Goal: Information Seeking & Learning: Learn about a topic

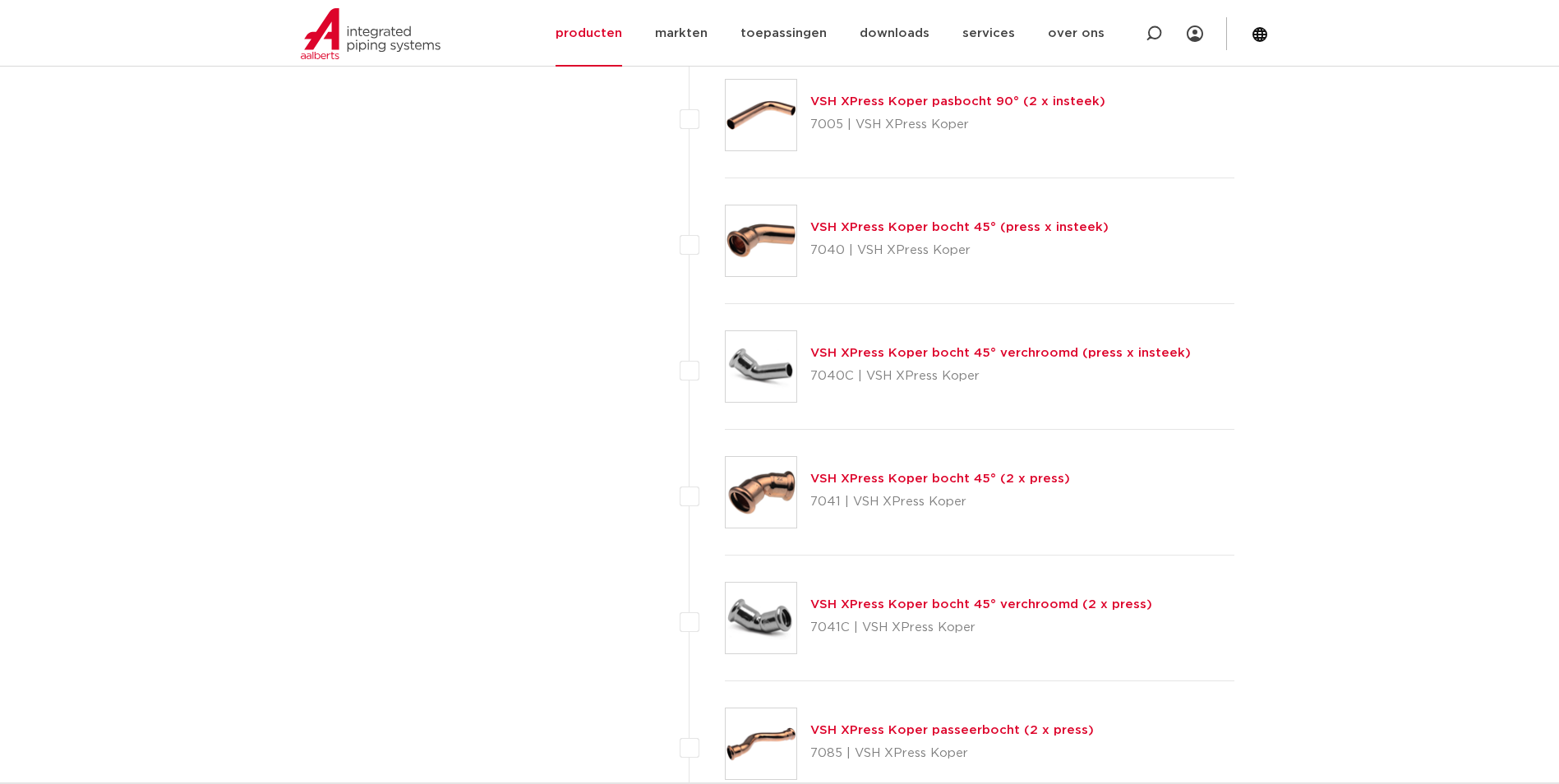
scroll to position [3286, 0]
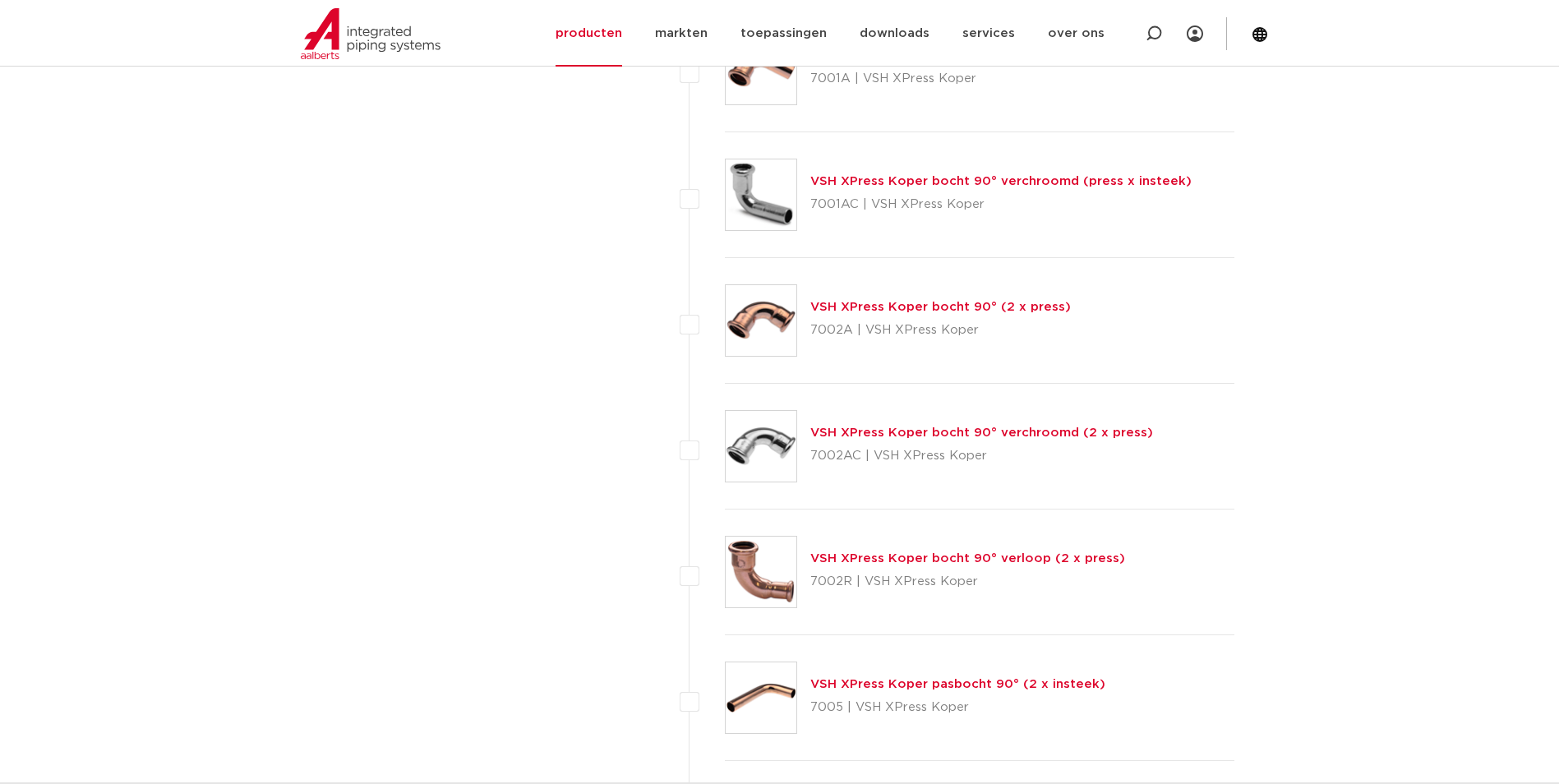
scroll to position [2876, 0]
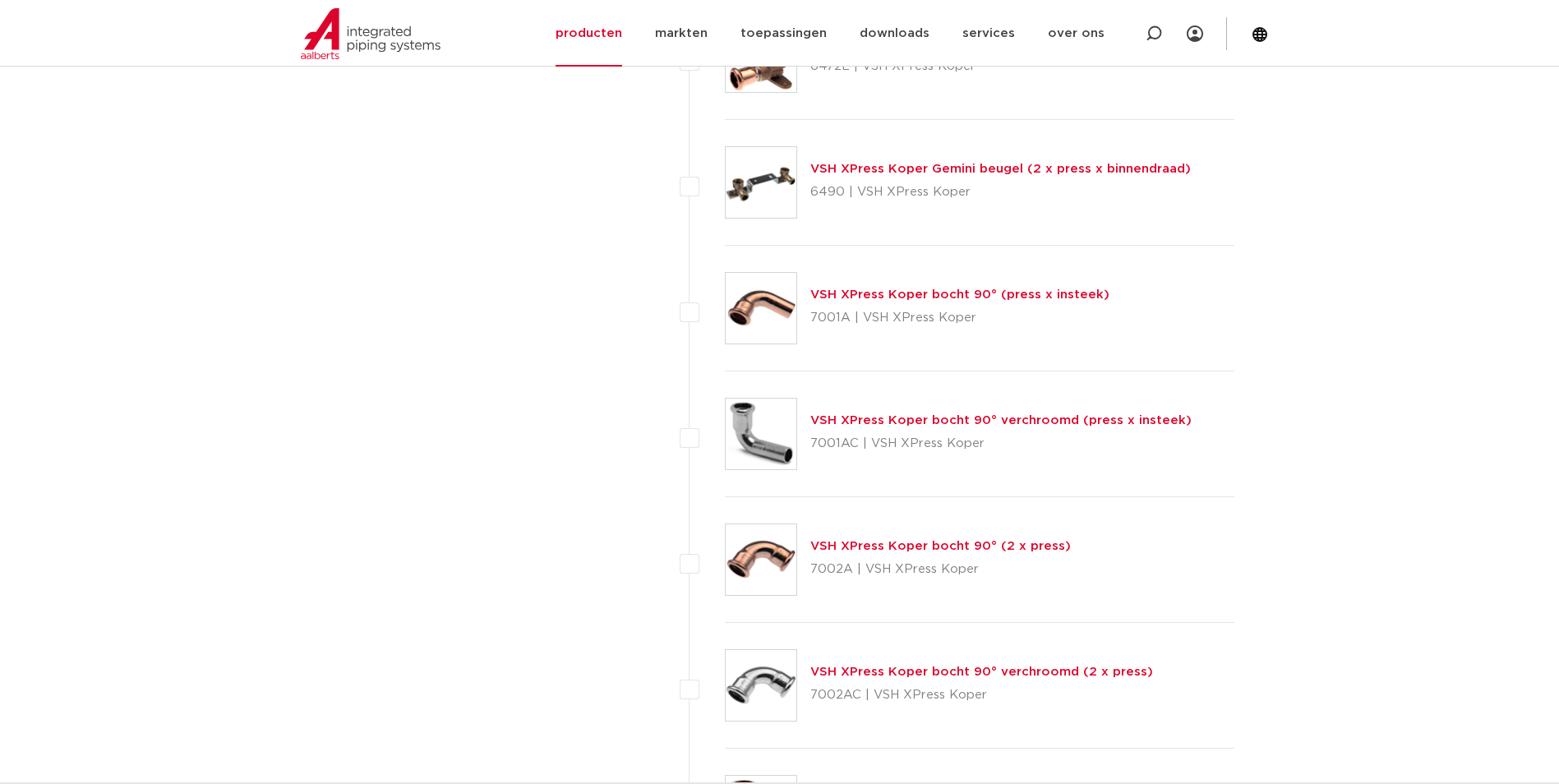
click at [725, 425] on label at bounding box center [725, 425] width 0 height 0
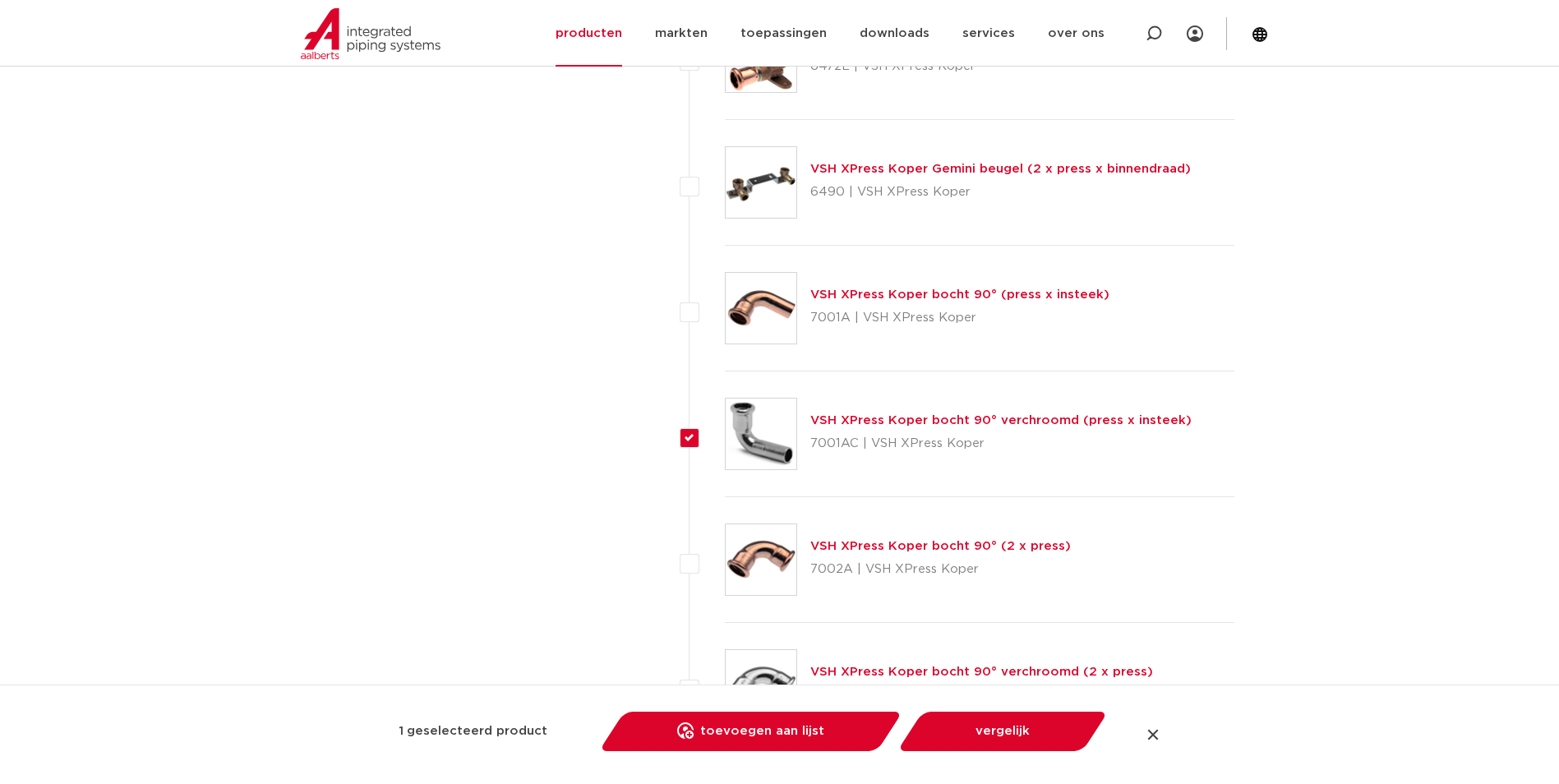
click at [725, 425] on label at bounding box center [725, 425] width 0 height 0
checkbox input "false"
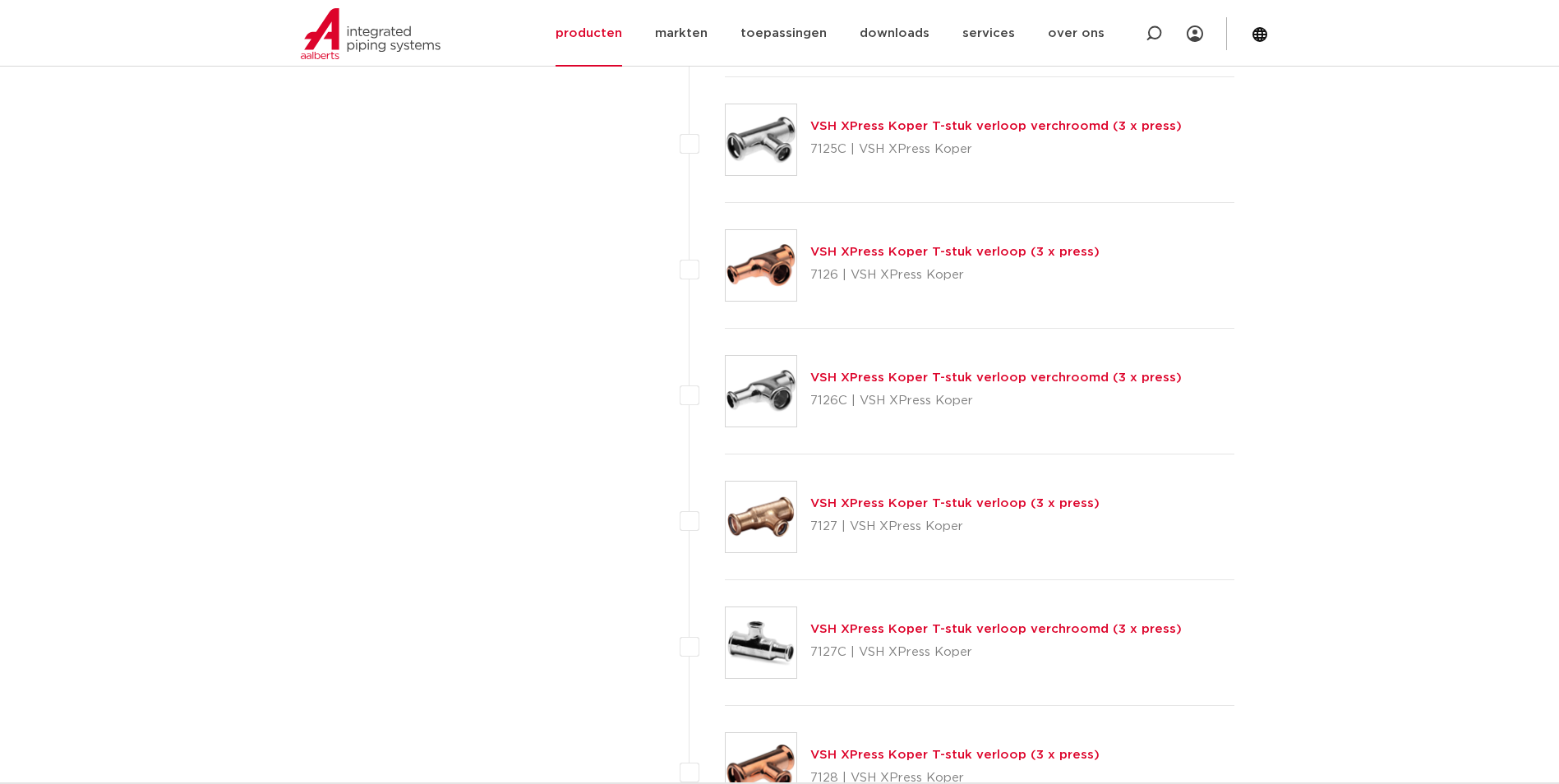
scroll to position [5012, 0]
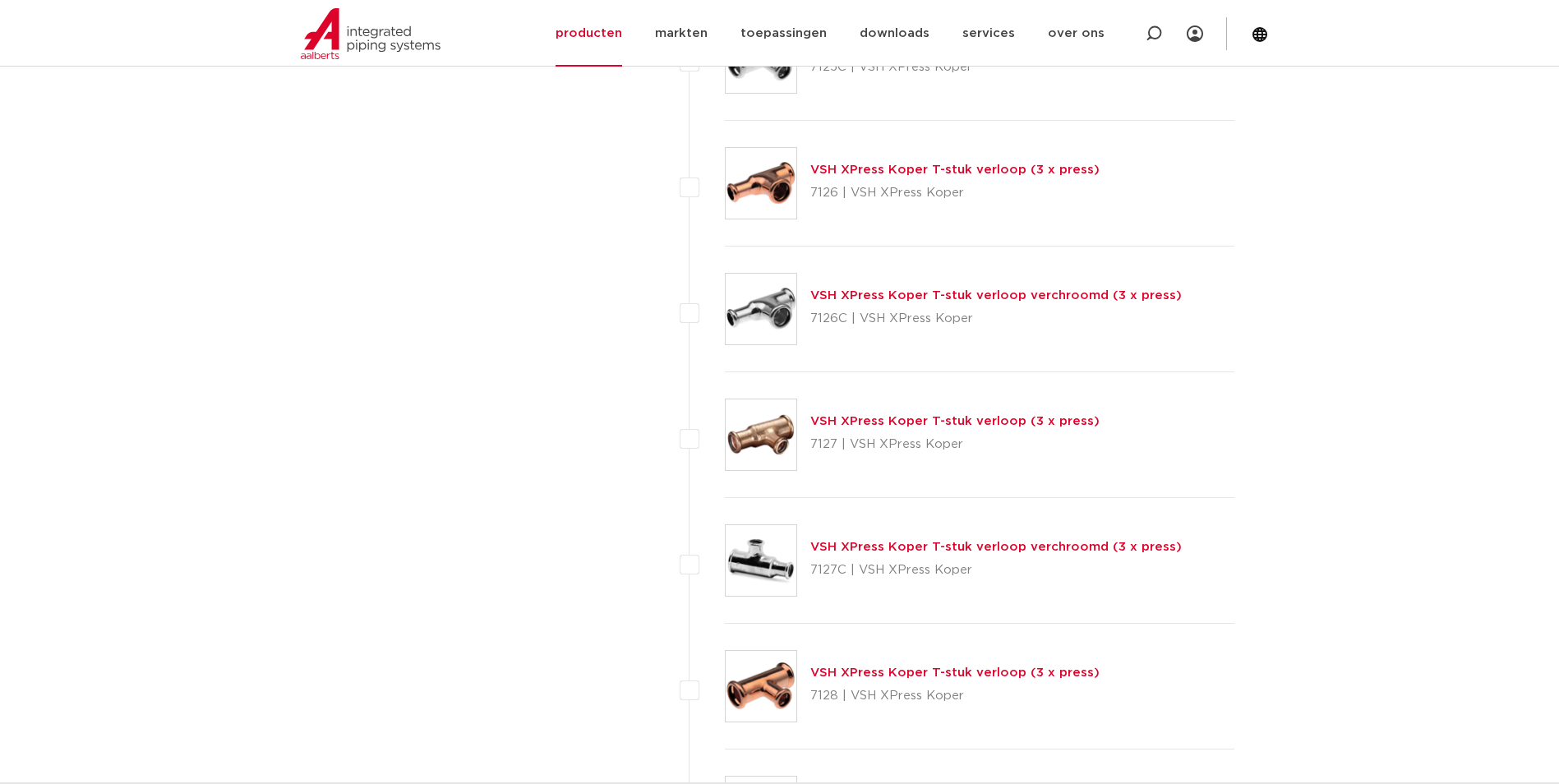
click at [968, 420] on link "VSH XPress Koper T-stuk verloop (3 x press)" at bounding box center [954, 421] width 289 height 12
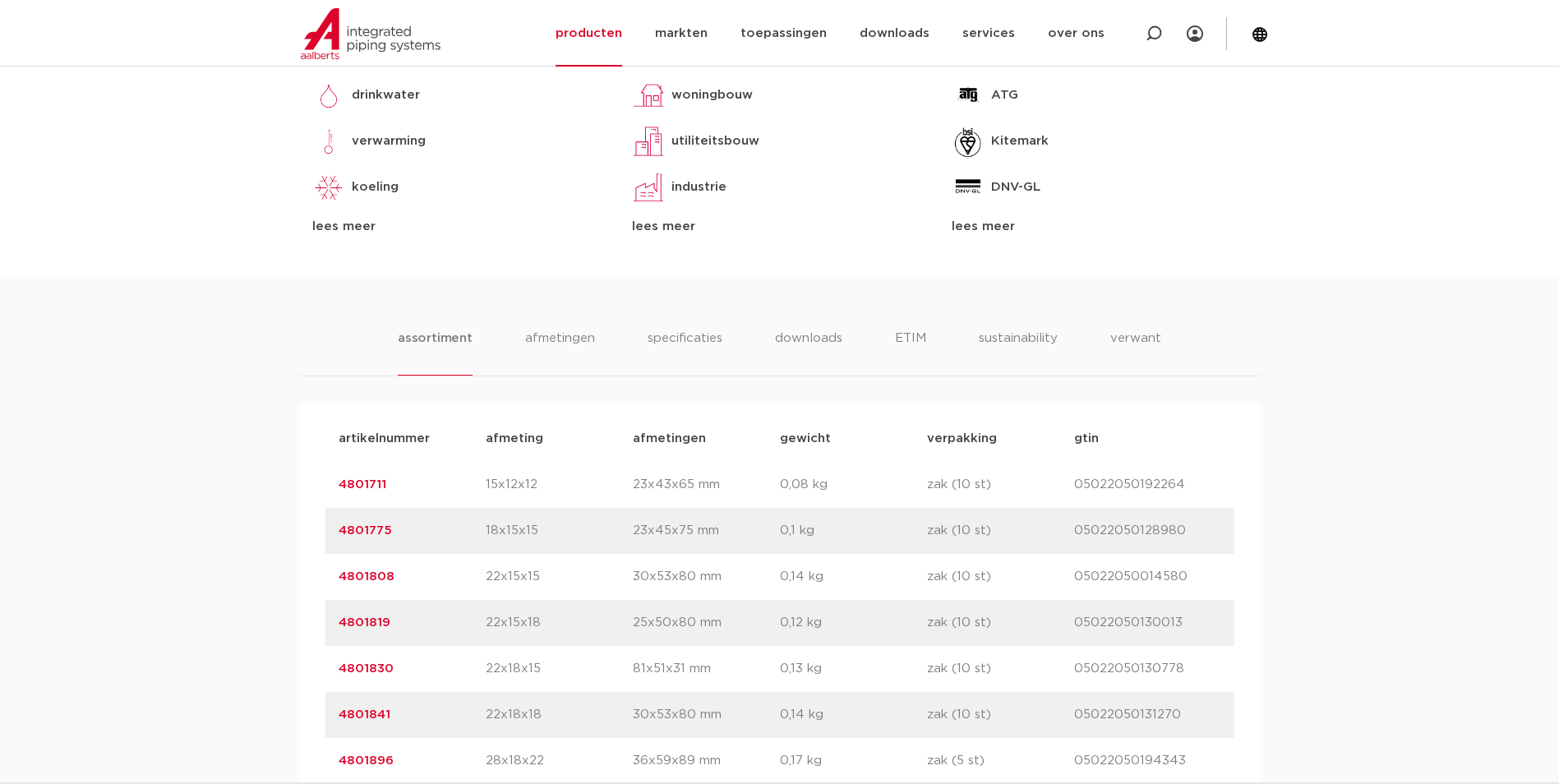
scroll to position [821, 0]
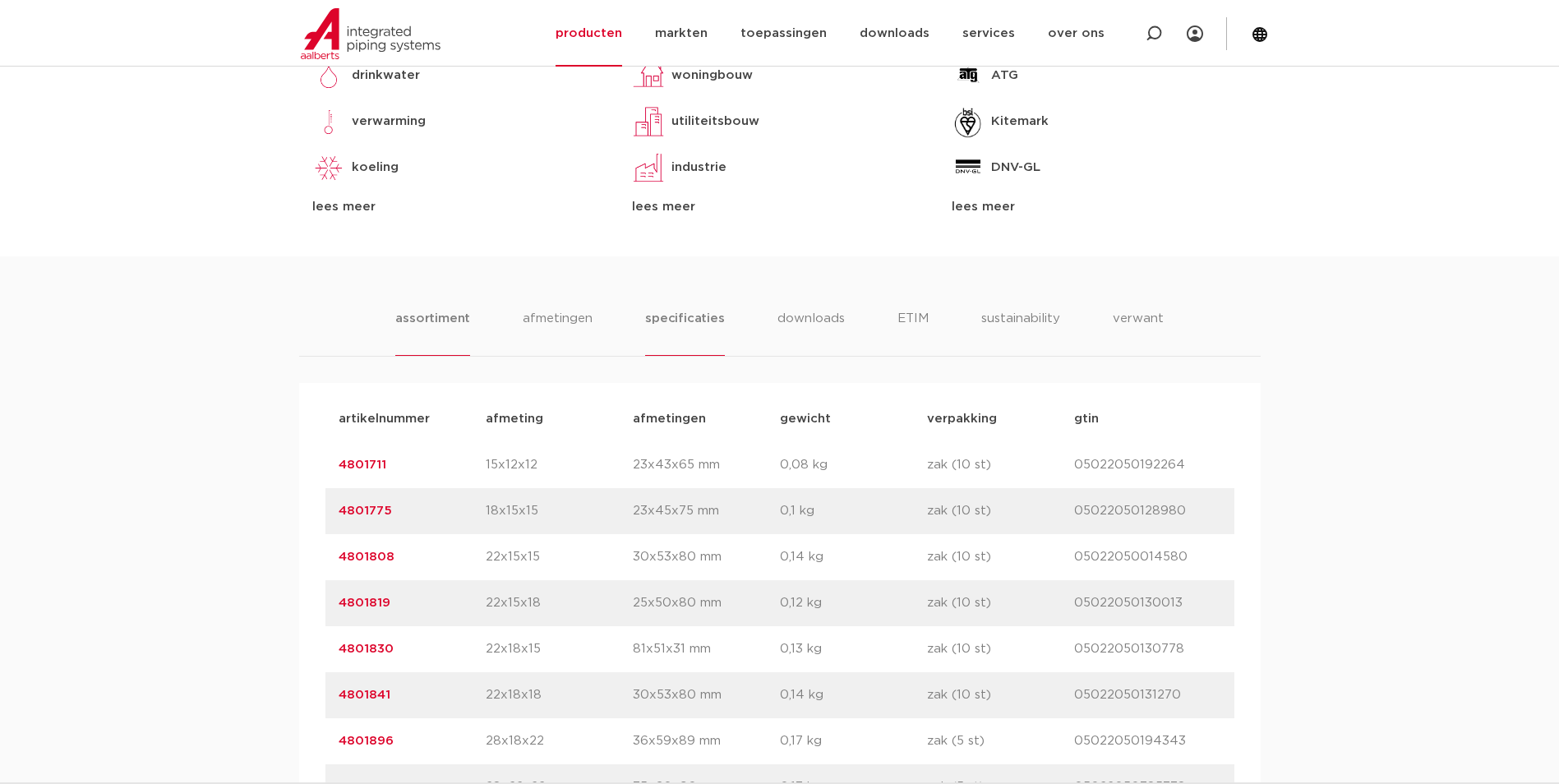
click at [655, 327] on li "specificaties" at bounding box center [685, 332] width 79 height 47
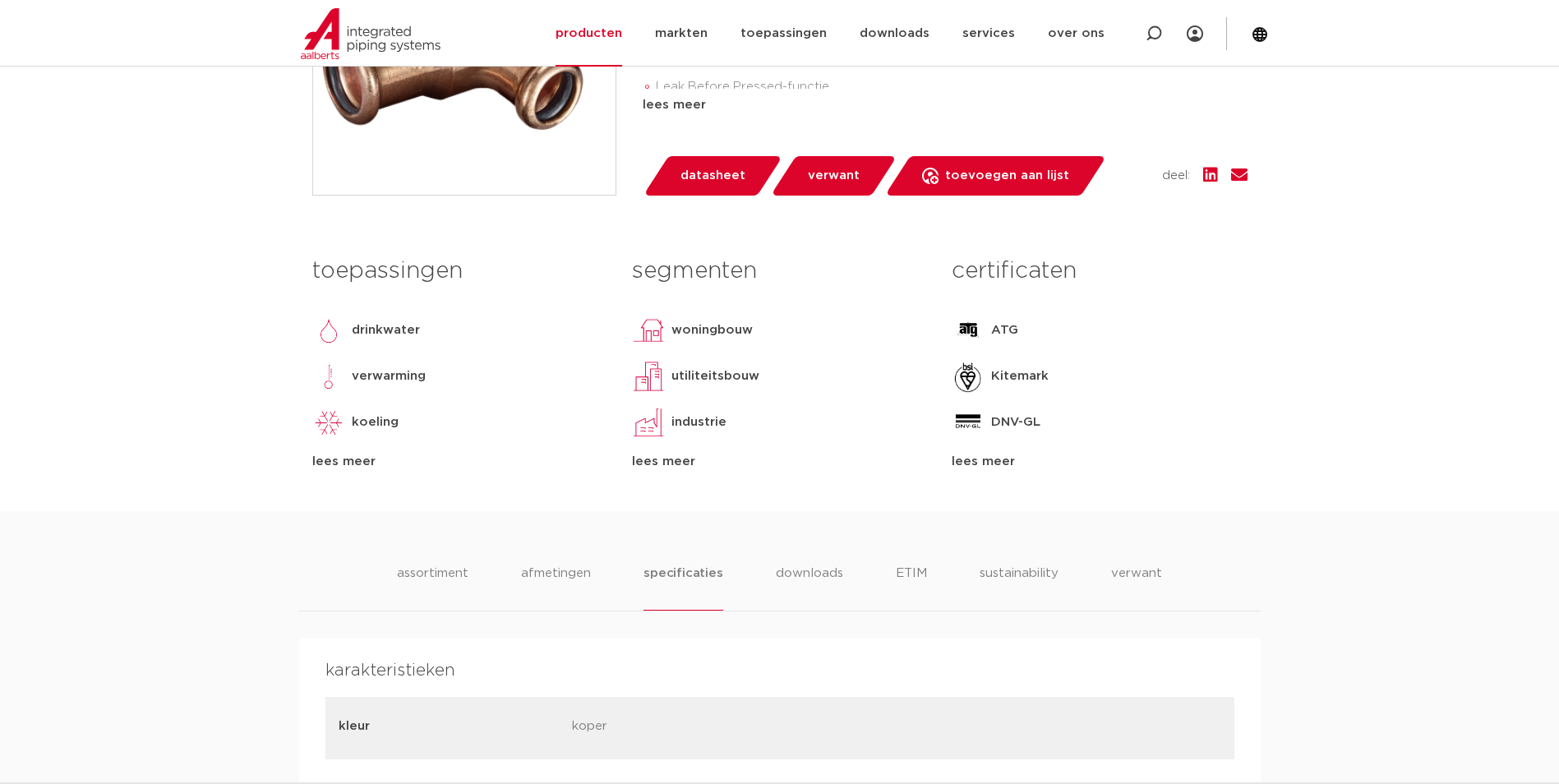
scroll to position [156, 0]
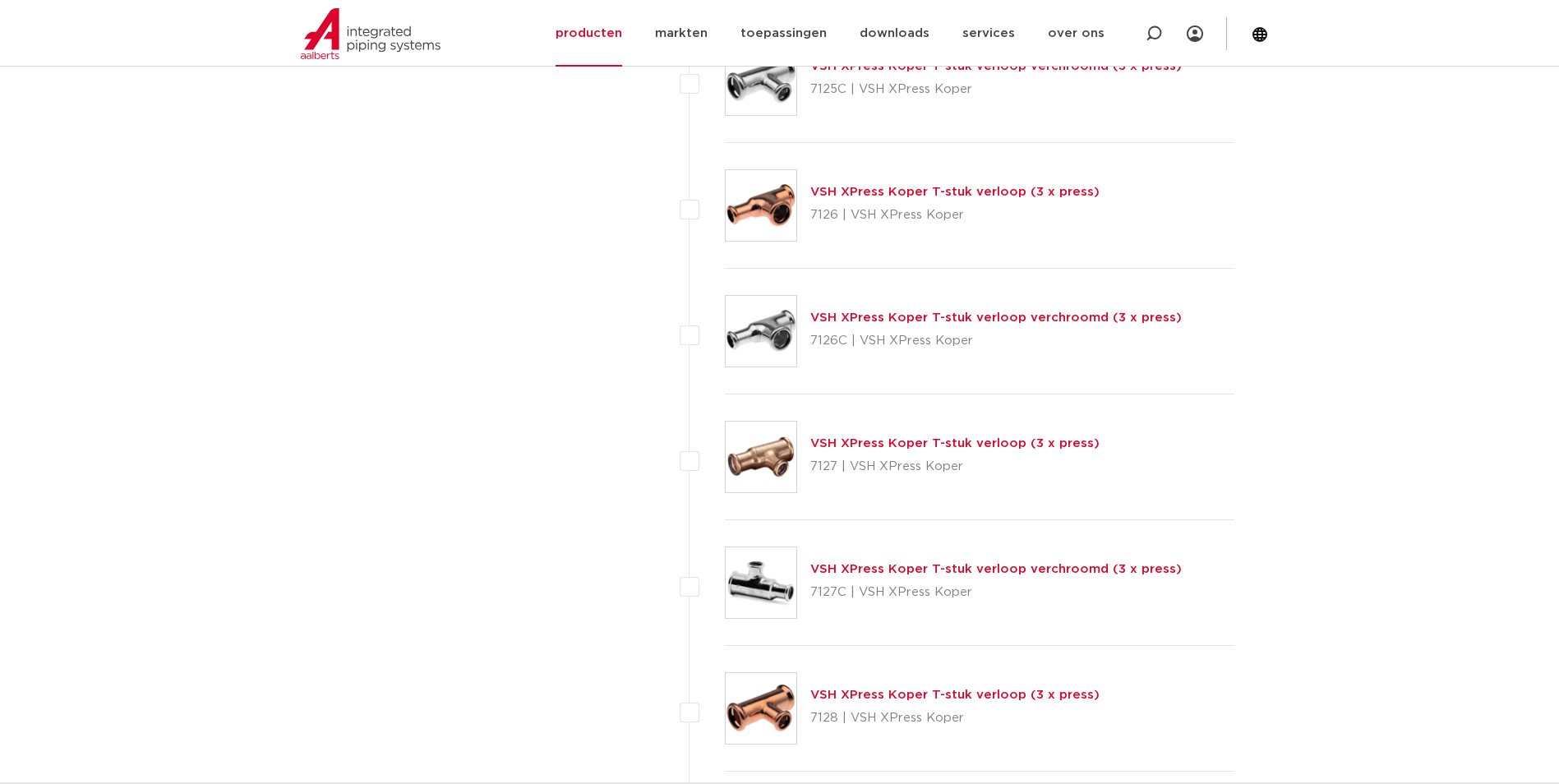
scroll to position [5012, 0]
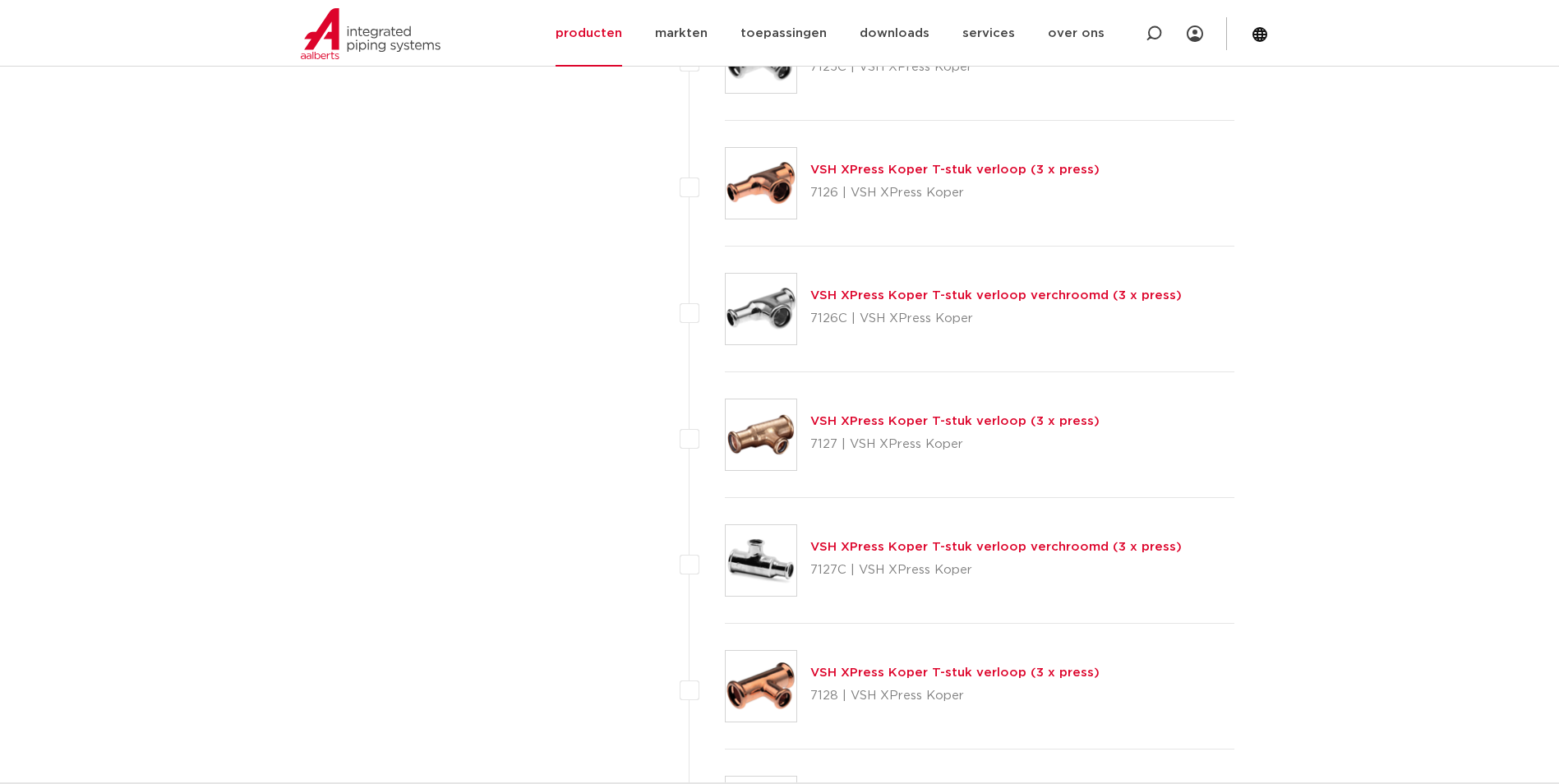
click at [917, 172] on link "VSH XPress Koper T-stuk verloop (3 x press)" at bounding box center [954, 170] width 289 height 12
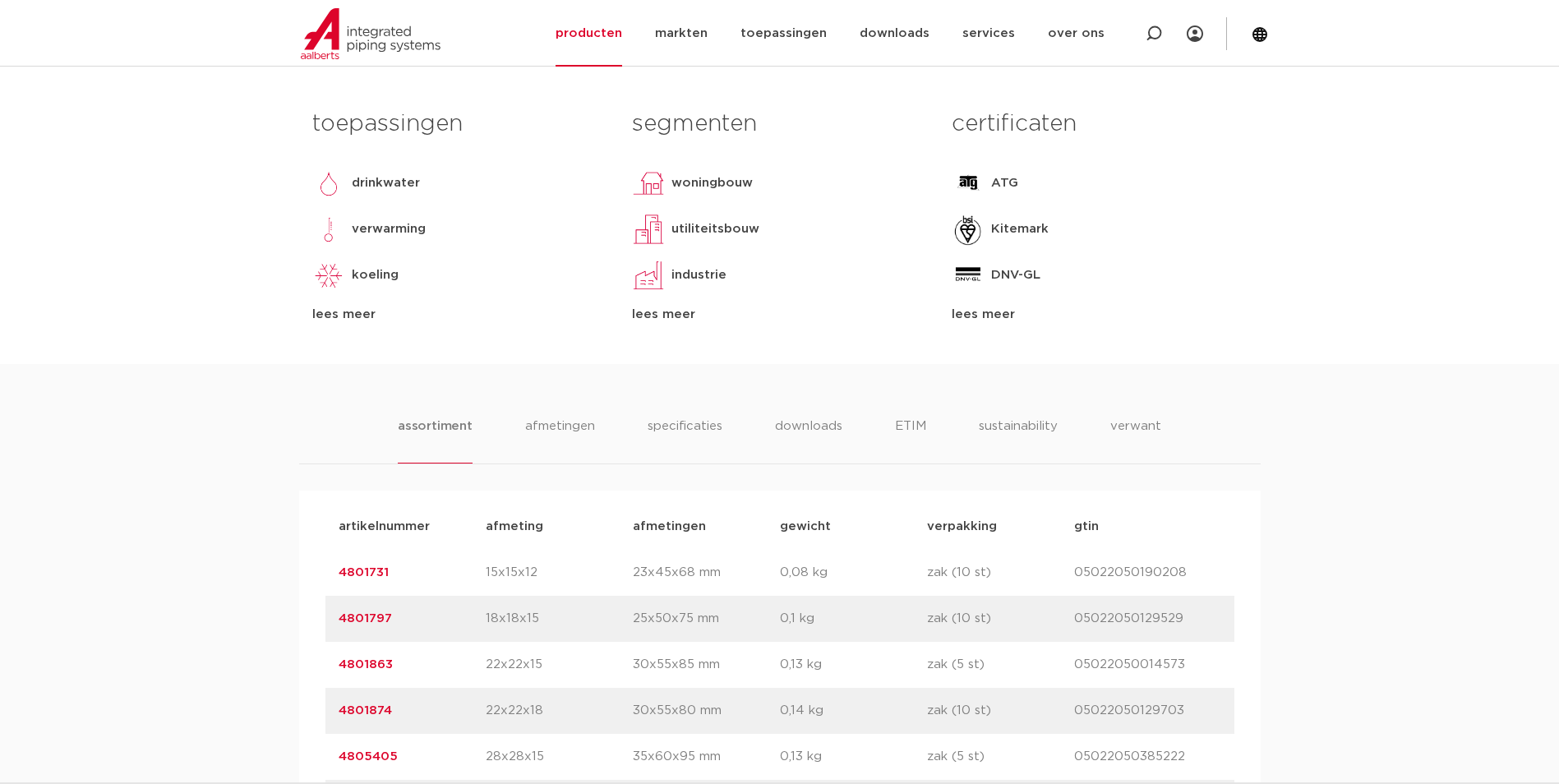
scroll to position [575, 0]
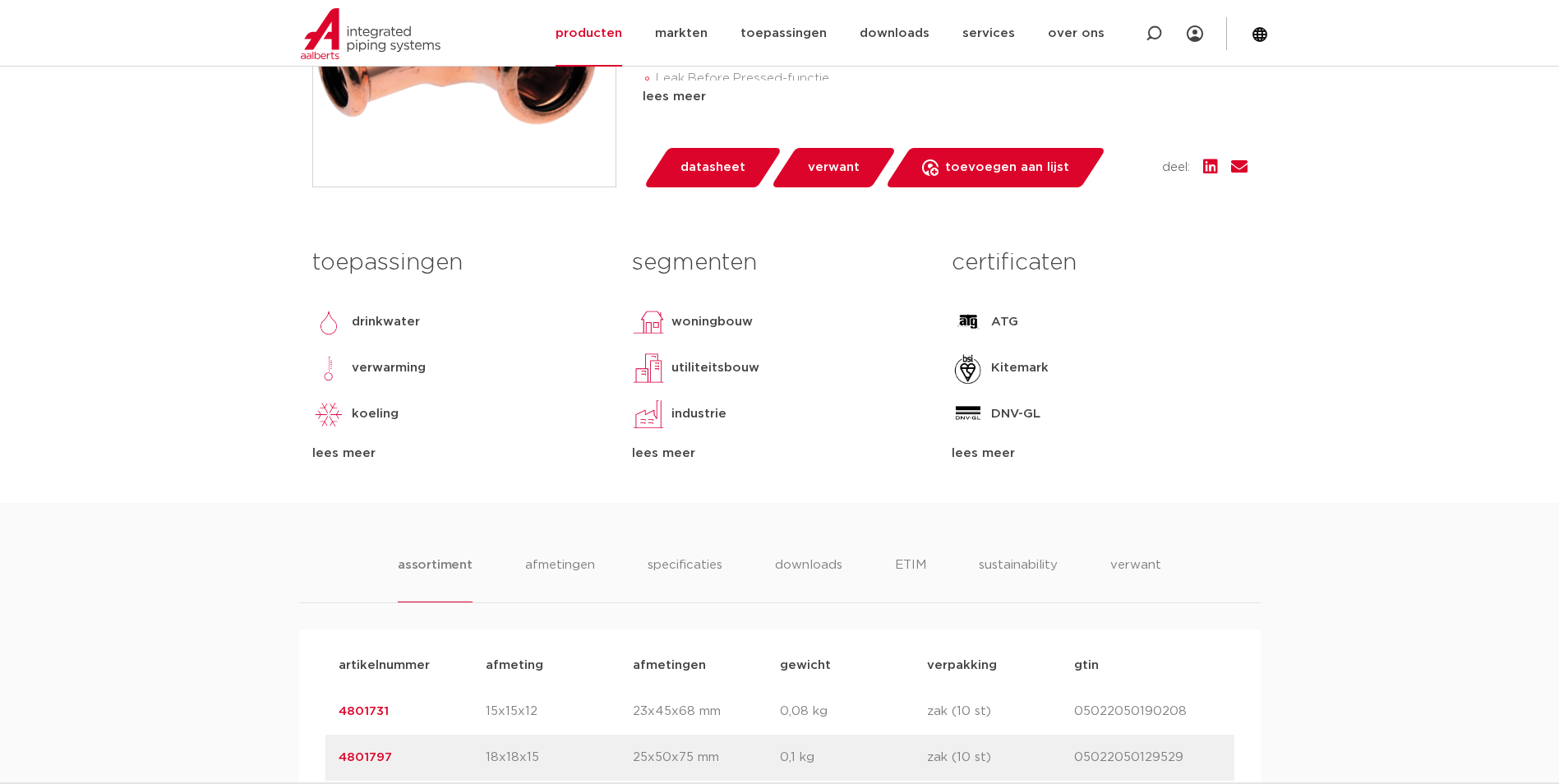
click at [325, 447] on div "lees meer" at bounding box center [460, 453] width 295 height 20
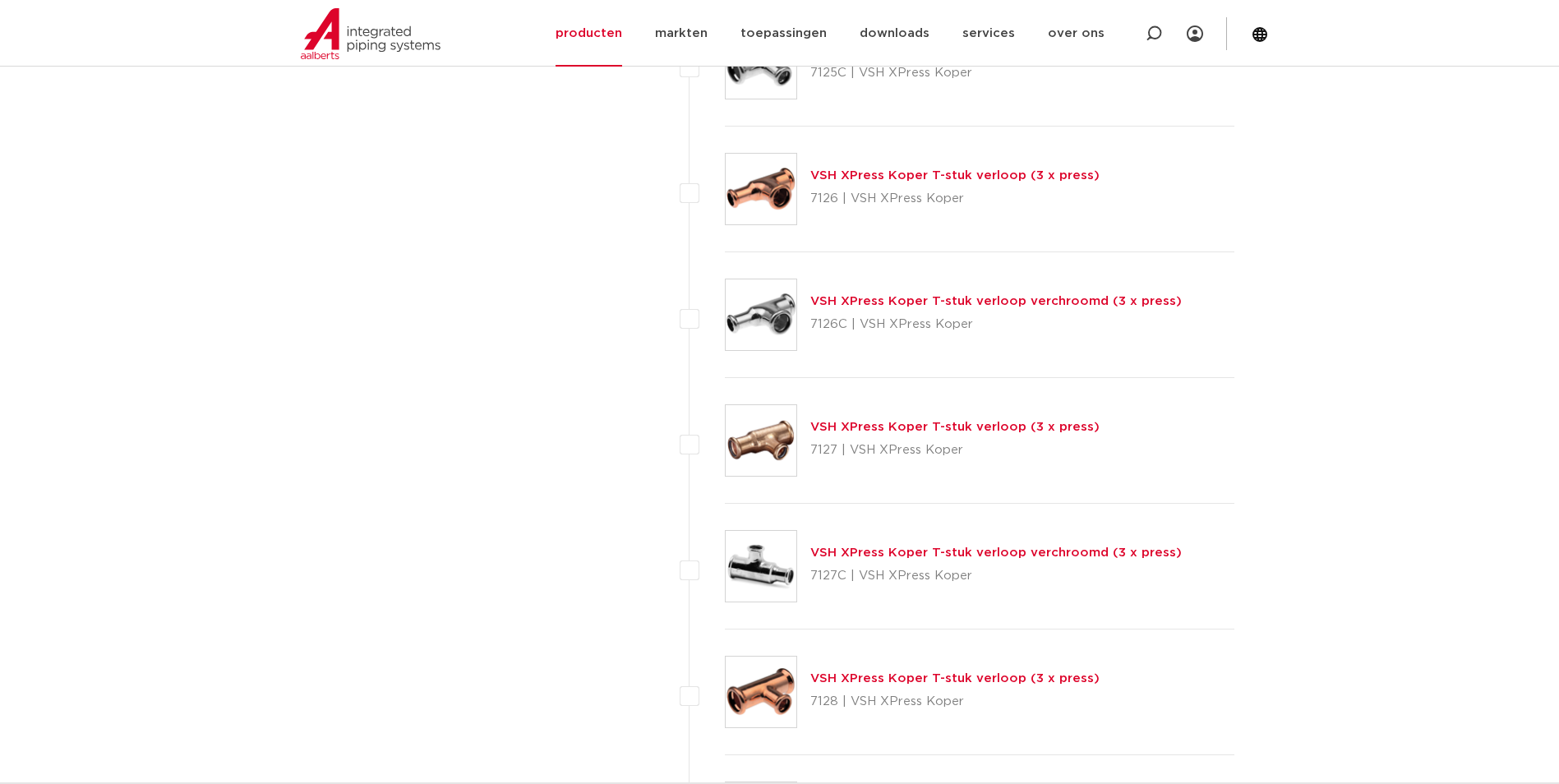
scroll to position [5012, 0]
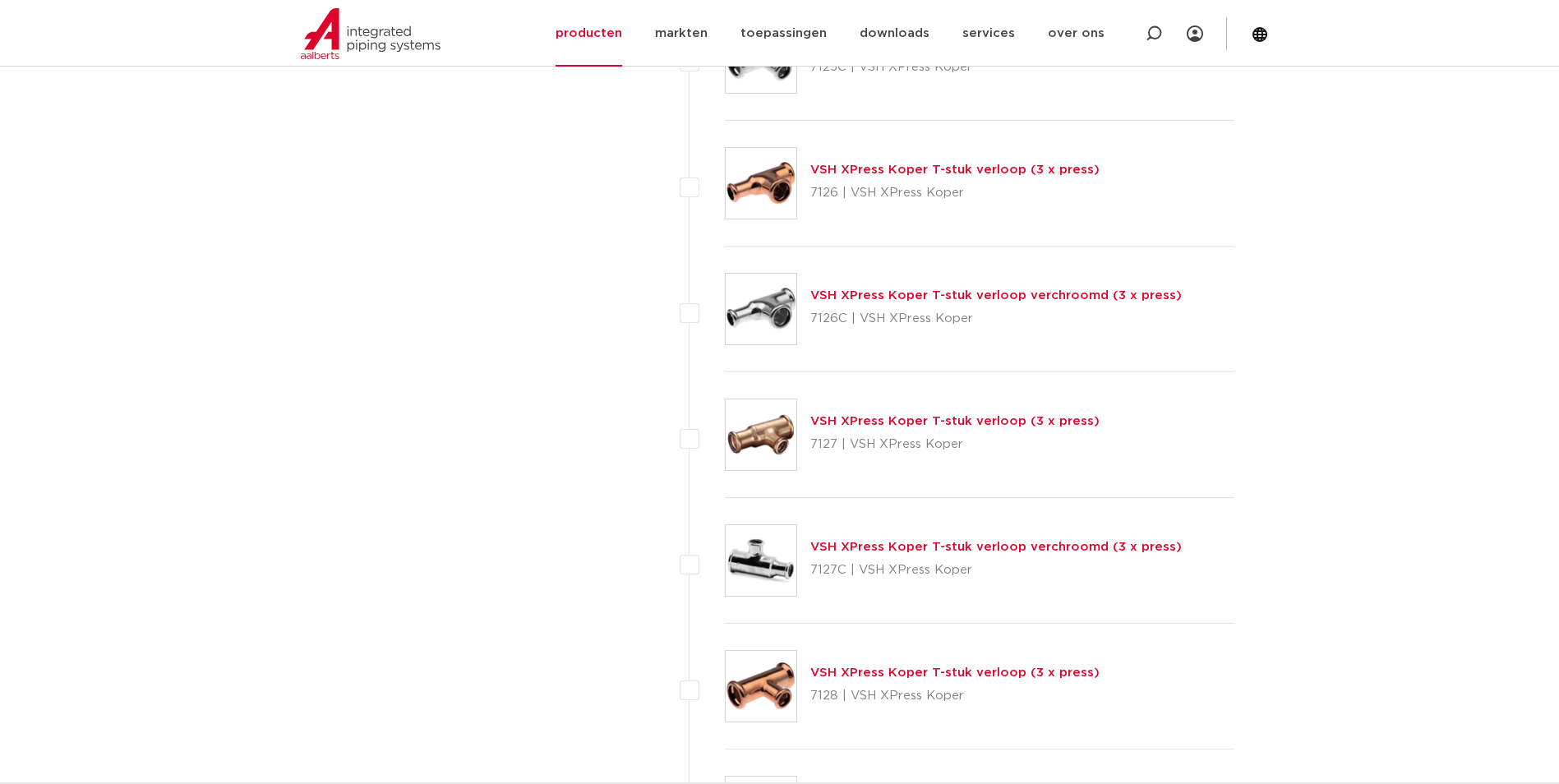
click at [837, 418] on link "VSH XPress Koper T-stuk verloop (3 x press)" at bounding box center [954, 421] width 289 height 12
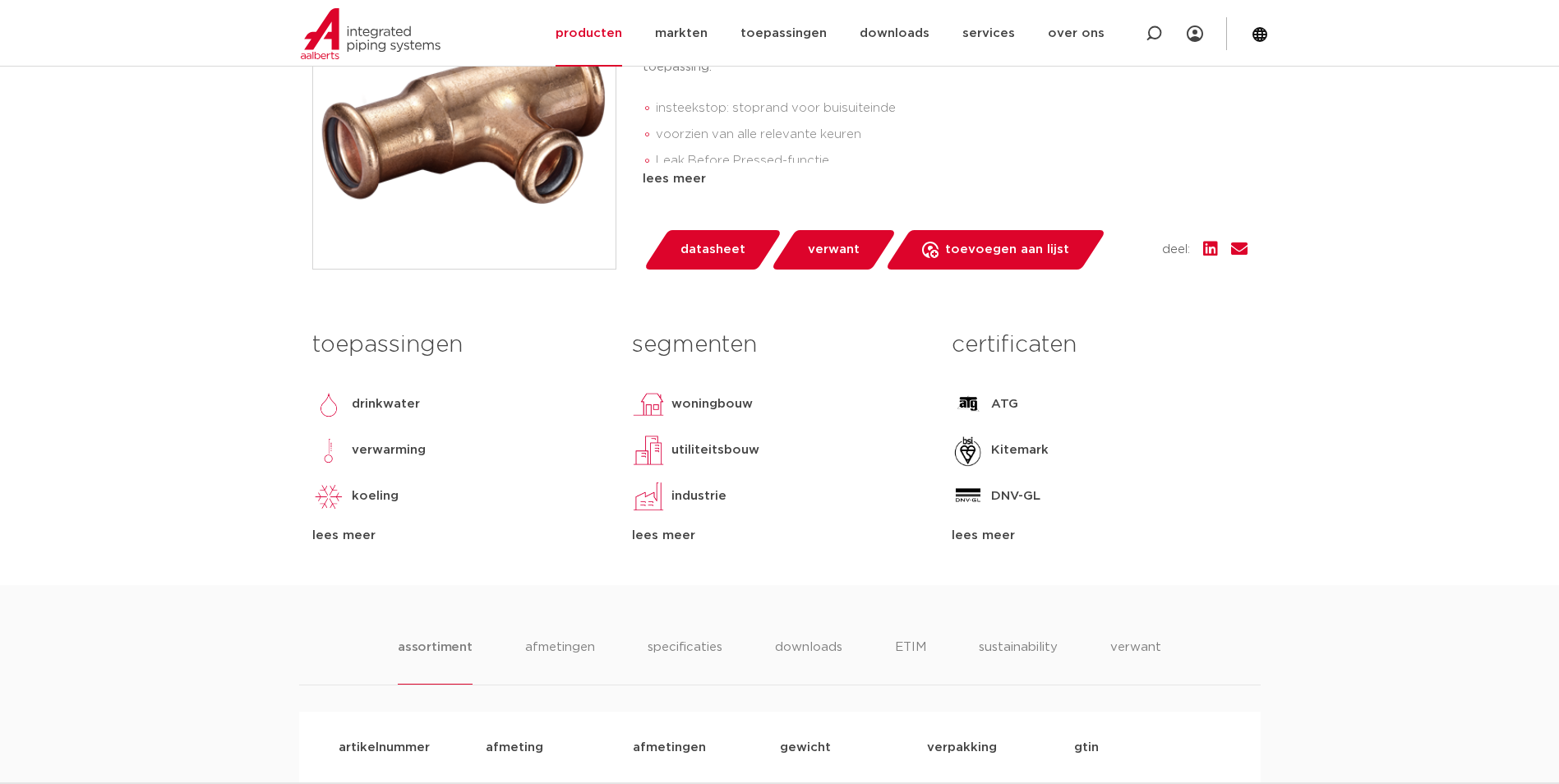
click at [366, 519] on div "toepassingen [GEOGRAPHIC_DATA] verwarming koeling [GEOGRAPHIC_DATA] vacuüm lees…" at bounding box center [460, 433] width 320 height 223
click at [366, 540] on div "lees meer" at bounding box center [460, 536] width 295 height 20
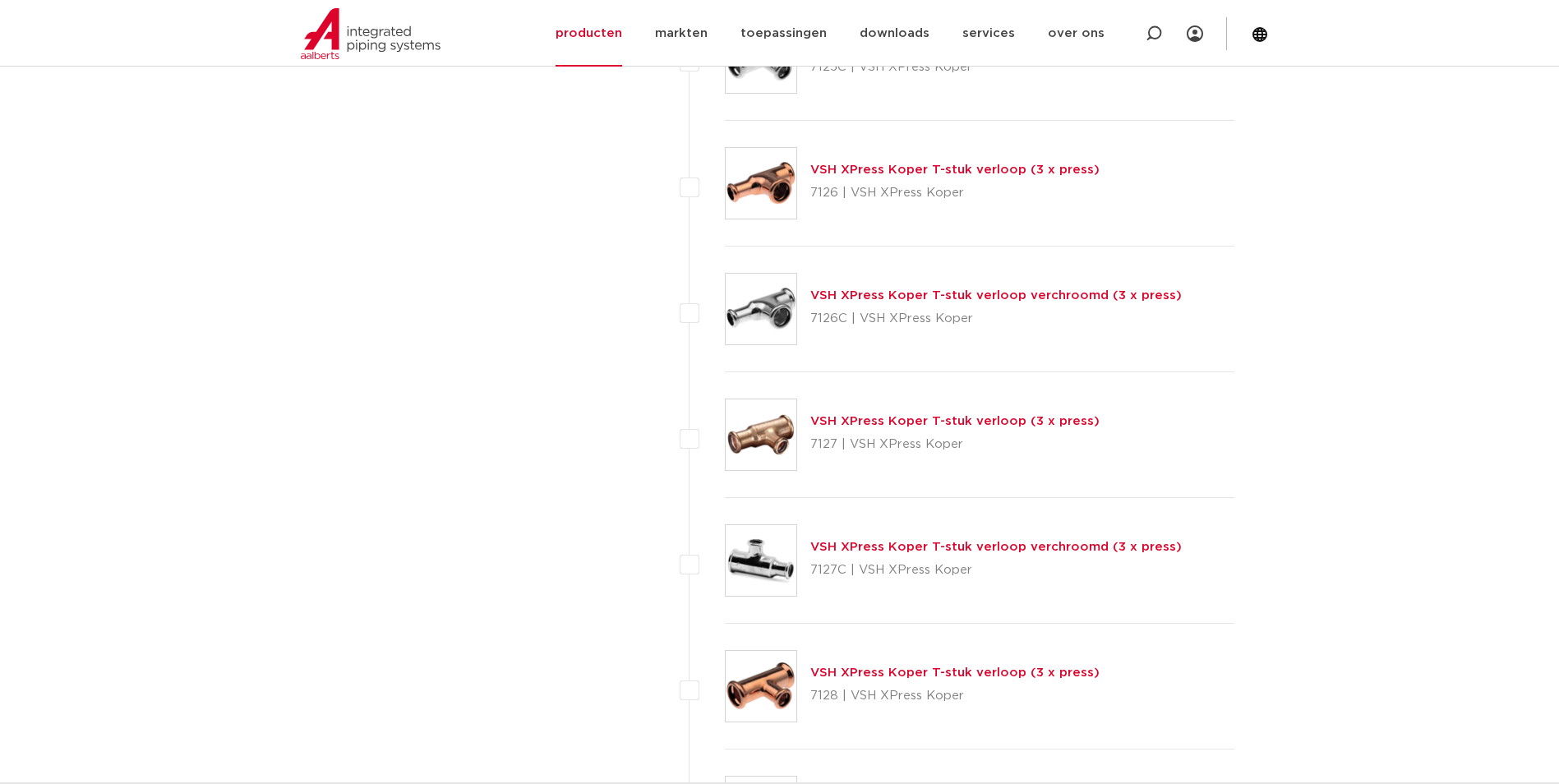
click at [902, 164] on link "VSH XPress Koper T-stuk verloop (3 x press)" at bounding box center [954, 170] width 289 height 12
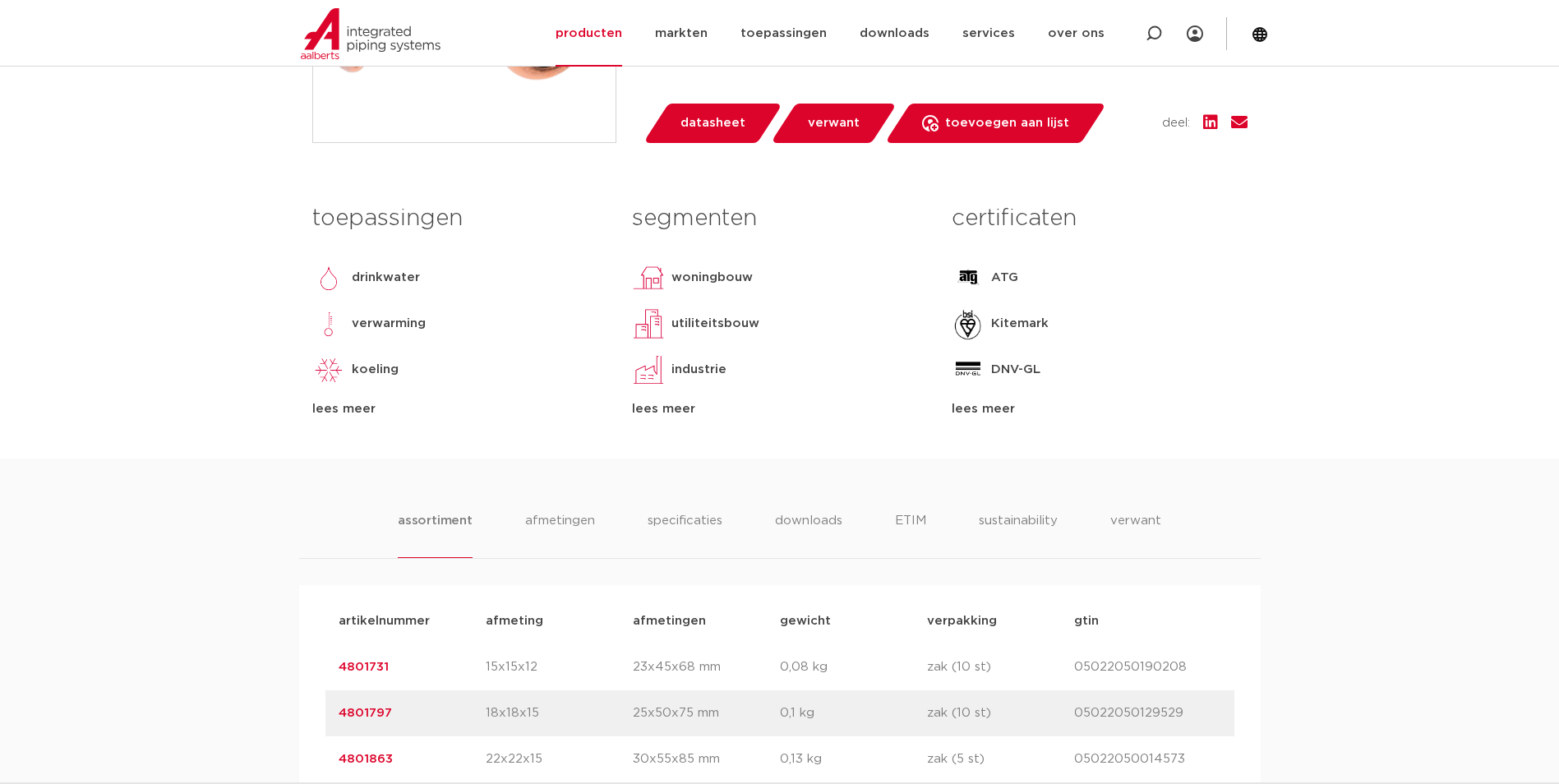
scroll to position [821, 0]
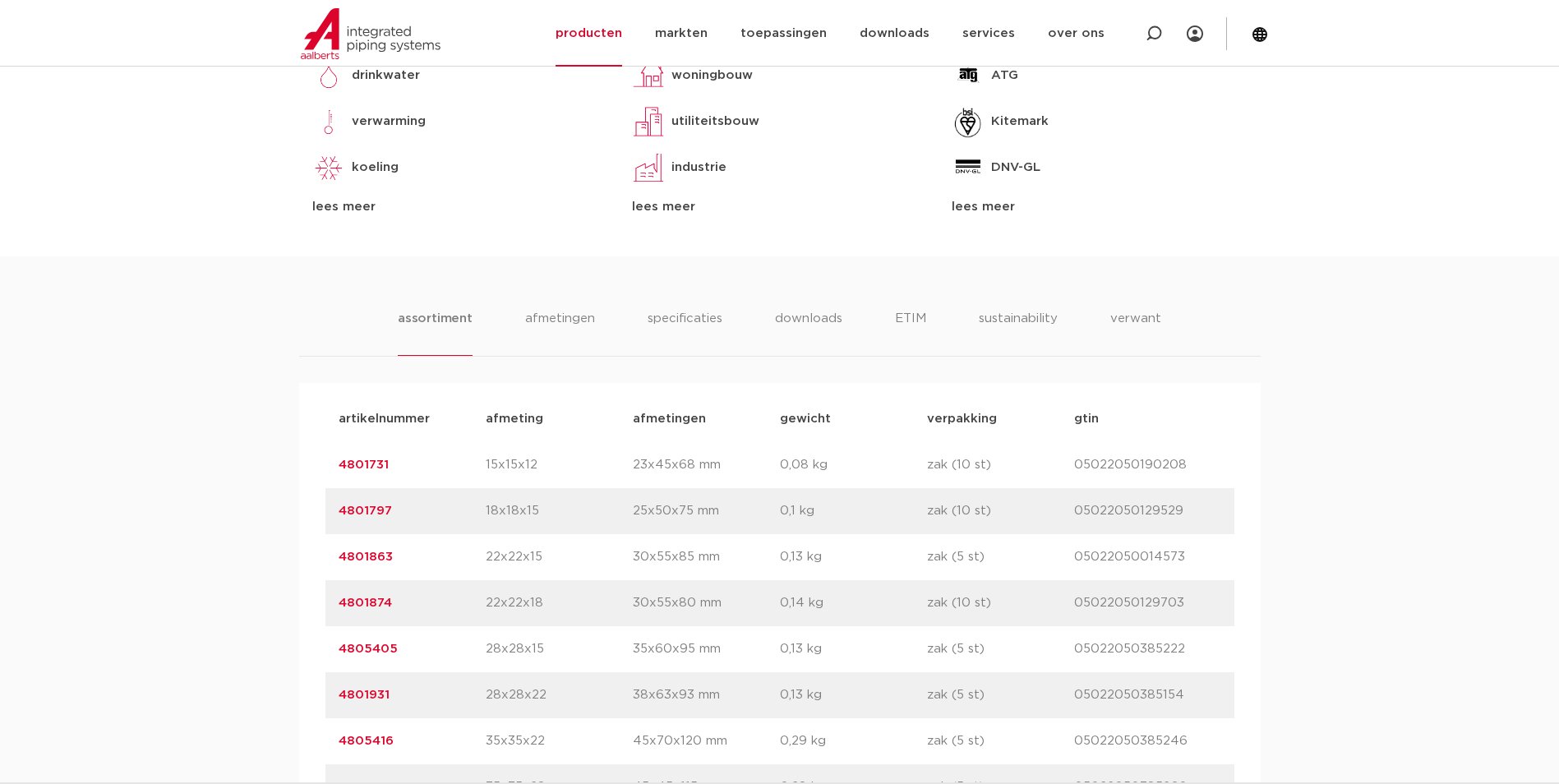
click at [647, 307] on div "assortiment afmetingen specificaties downloads ETIM sustainability verwant asso…" at bounding box center [779, 540] width 1559 height 567
click at [665, 340] on li "specificaties" at bounding box center [685, 332] width 79 height 47
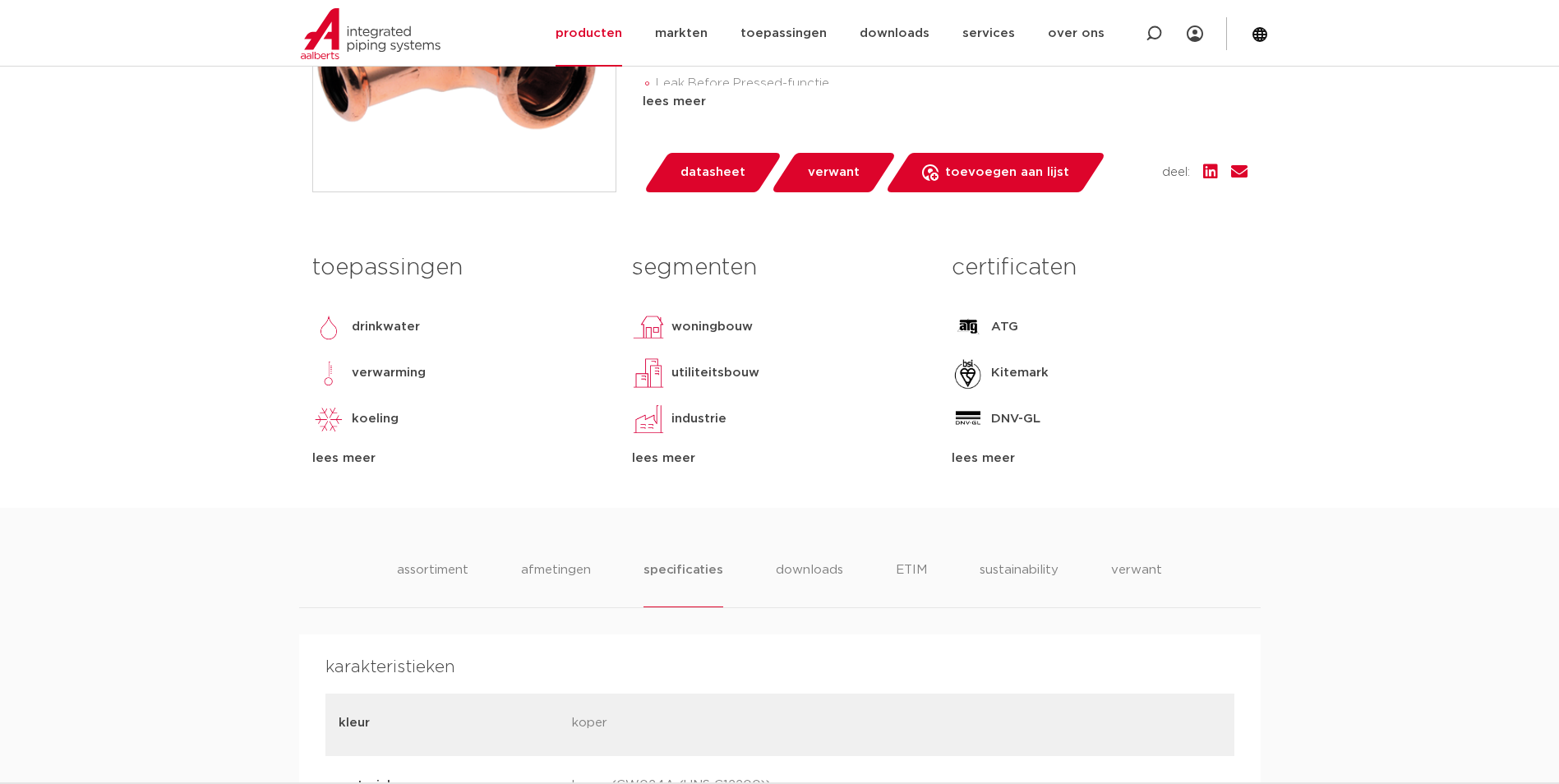
scroll to position [0, 0]
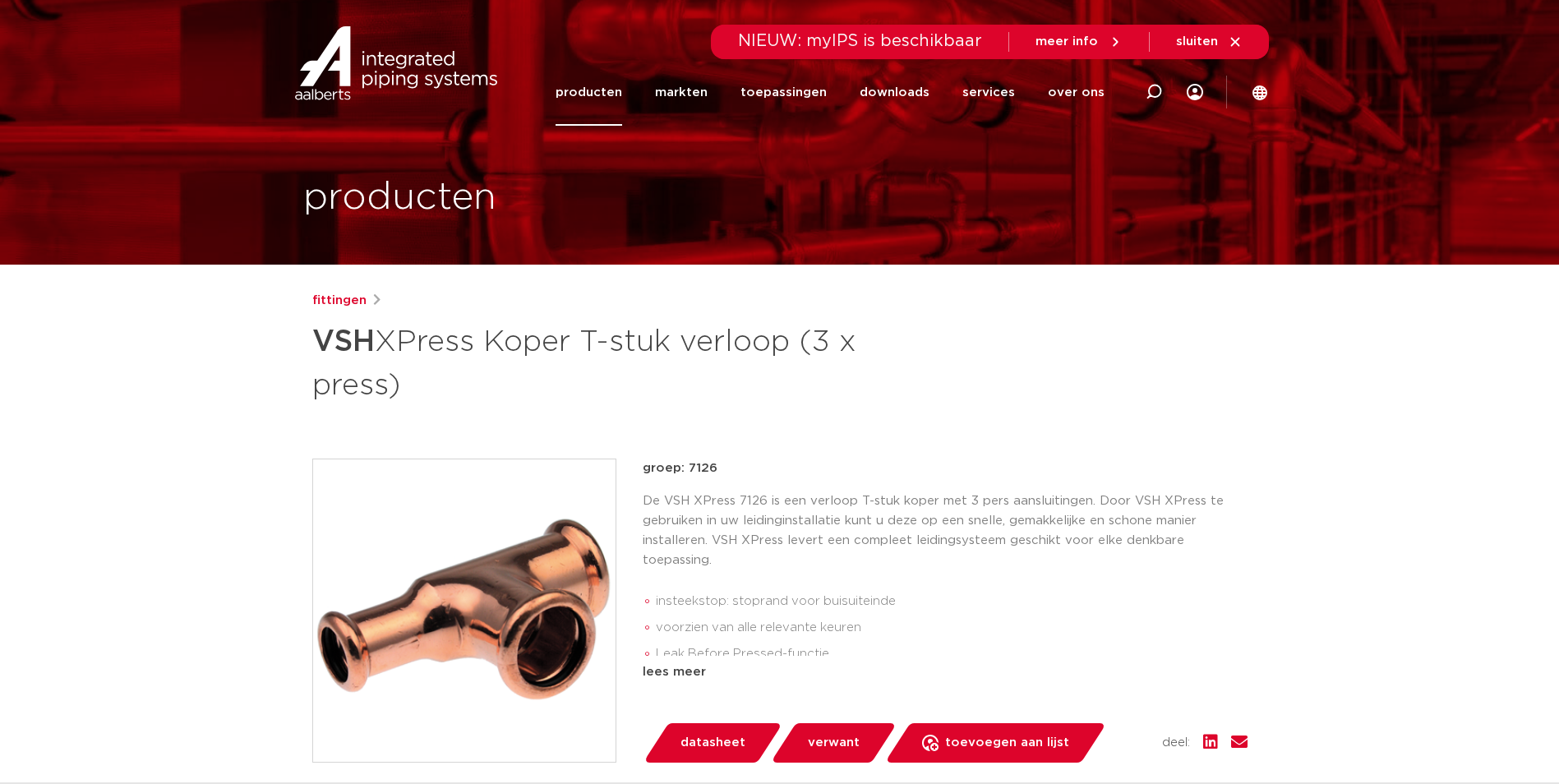
click at [612, 110] on link "producten" at bounding box center [589, 92] width 67 height 67
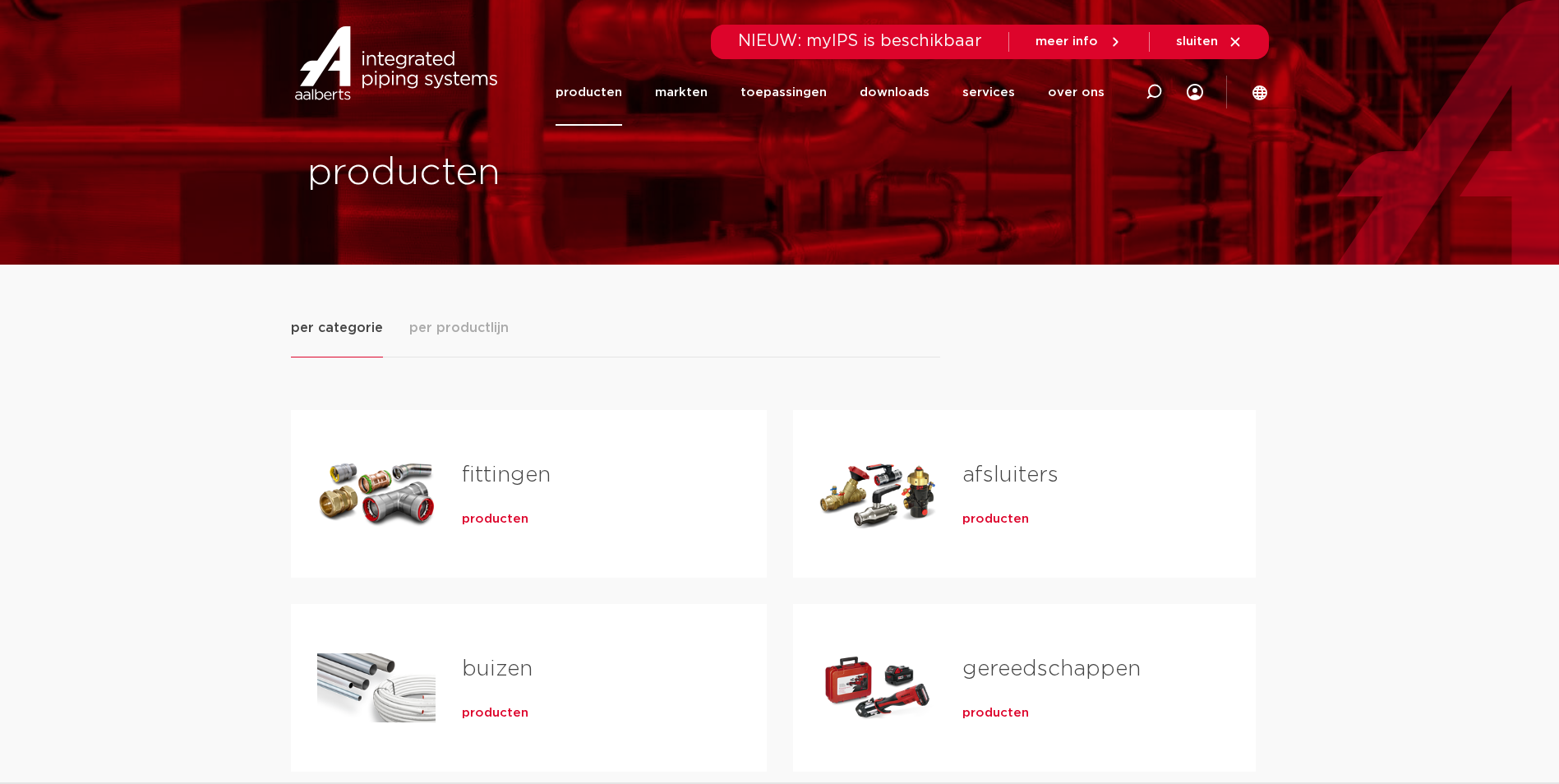
click at [476, 516] on span "producten" at bounding box center [494, 519] width 67 height 16
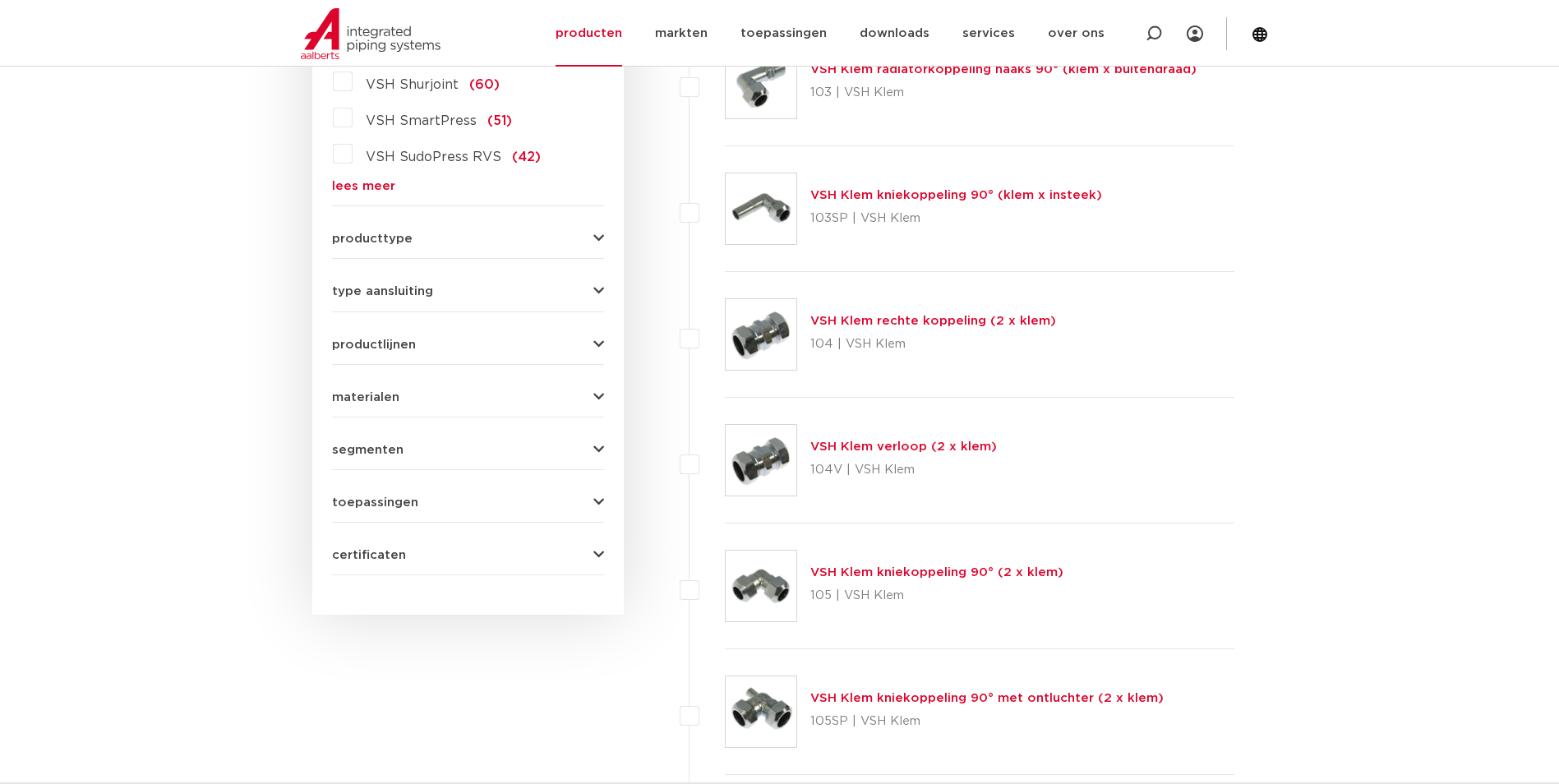
scroll to position [388, 0]
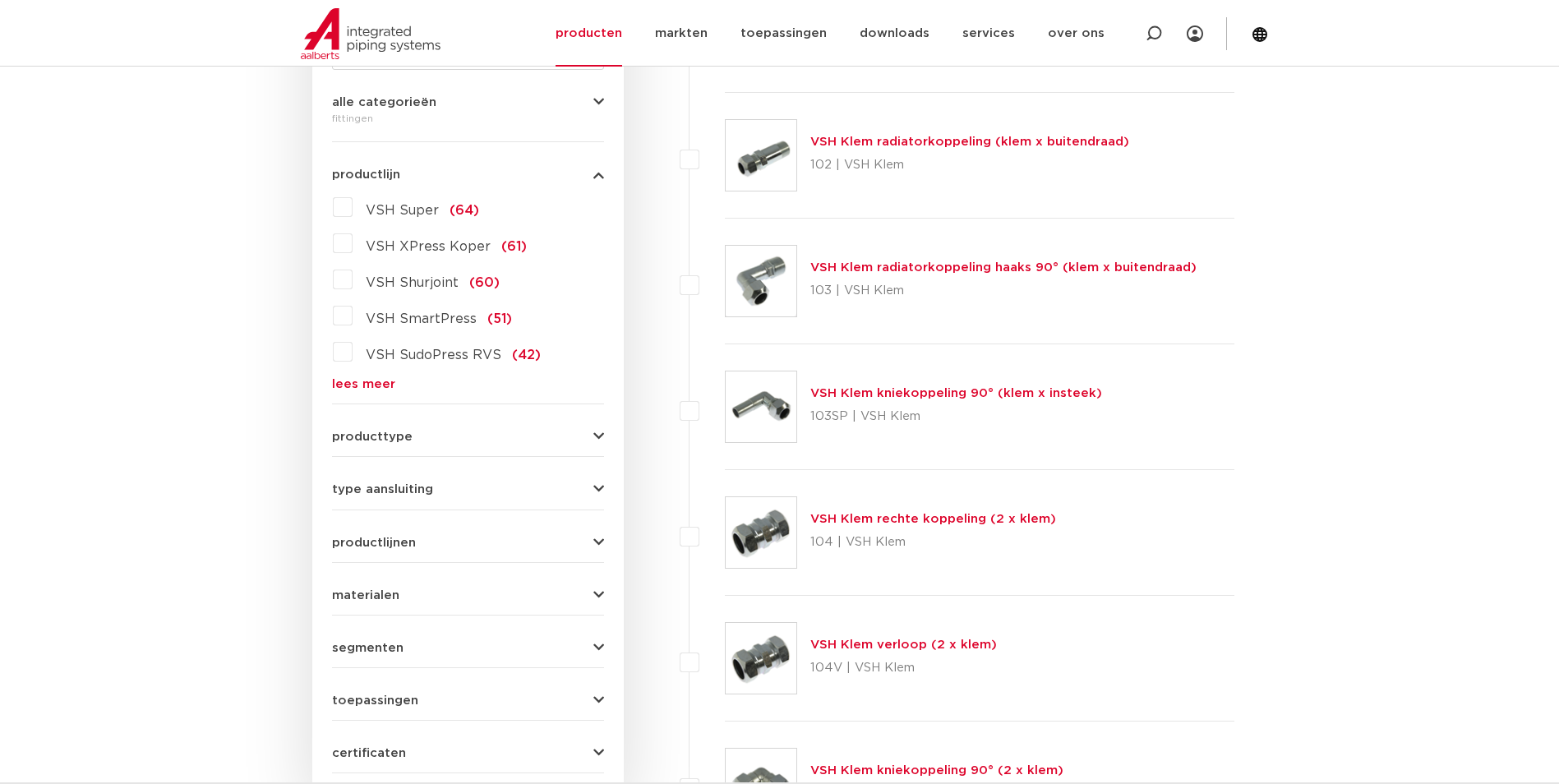
click at [364, 386] on link "lees meer" at bounding box center [468, 384] width 272 height 12
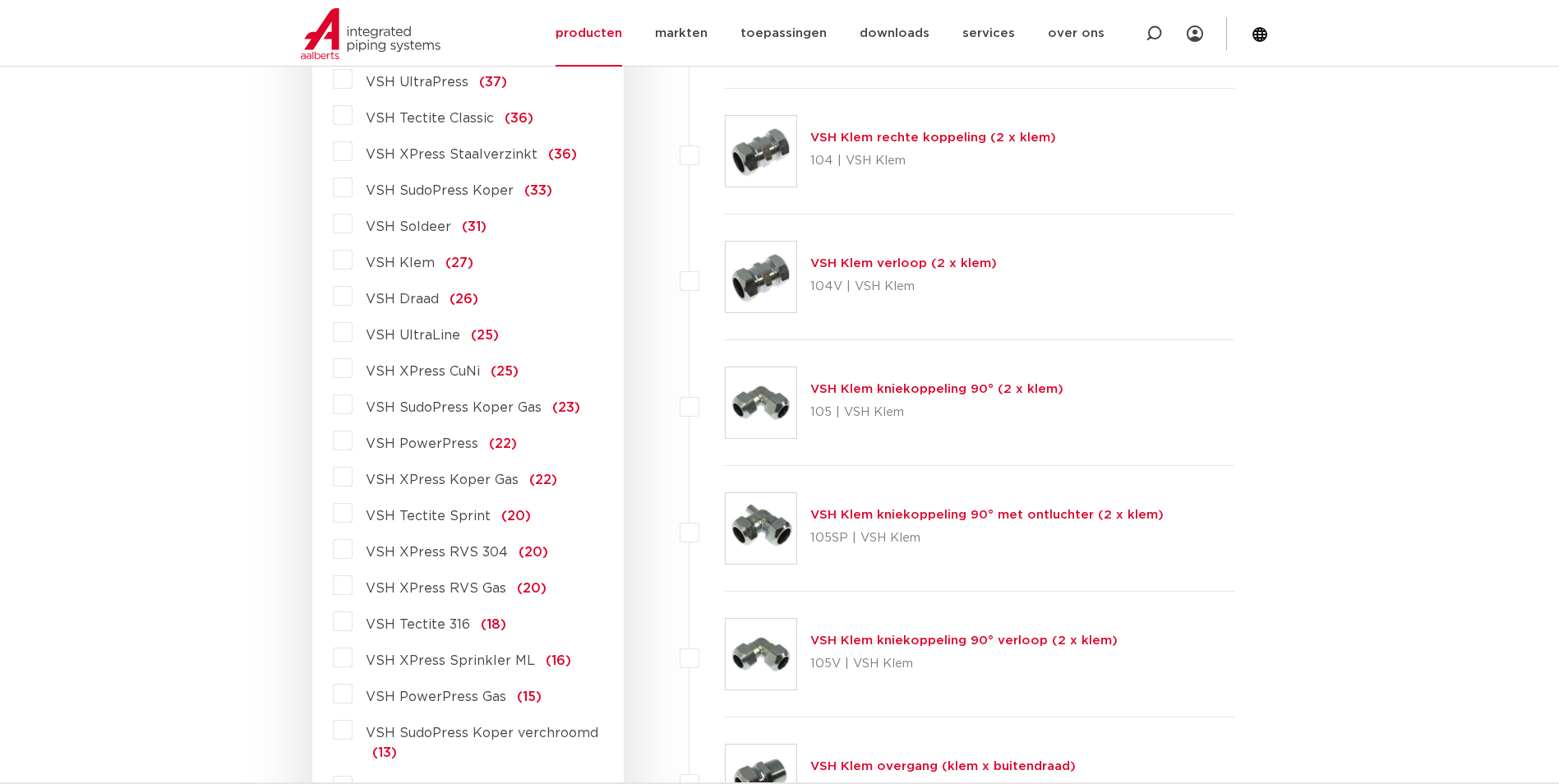
scroll to position [799, 0]
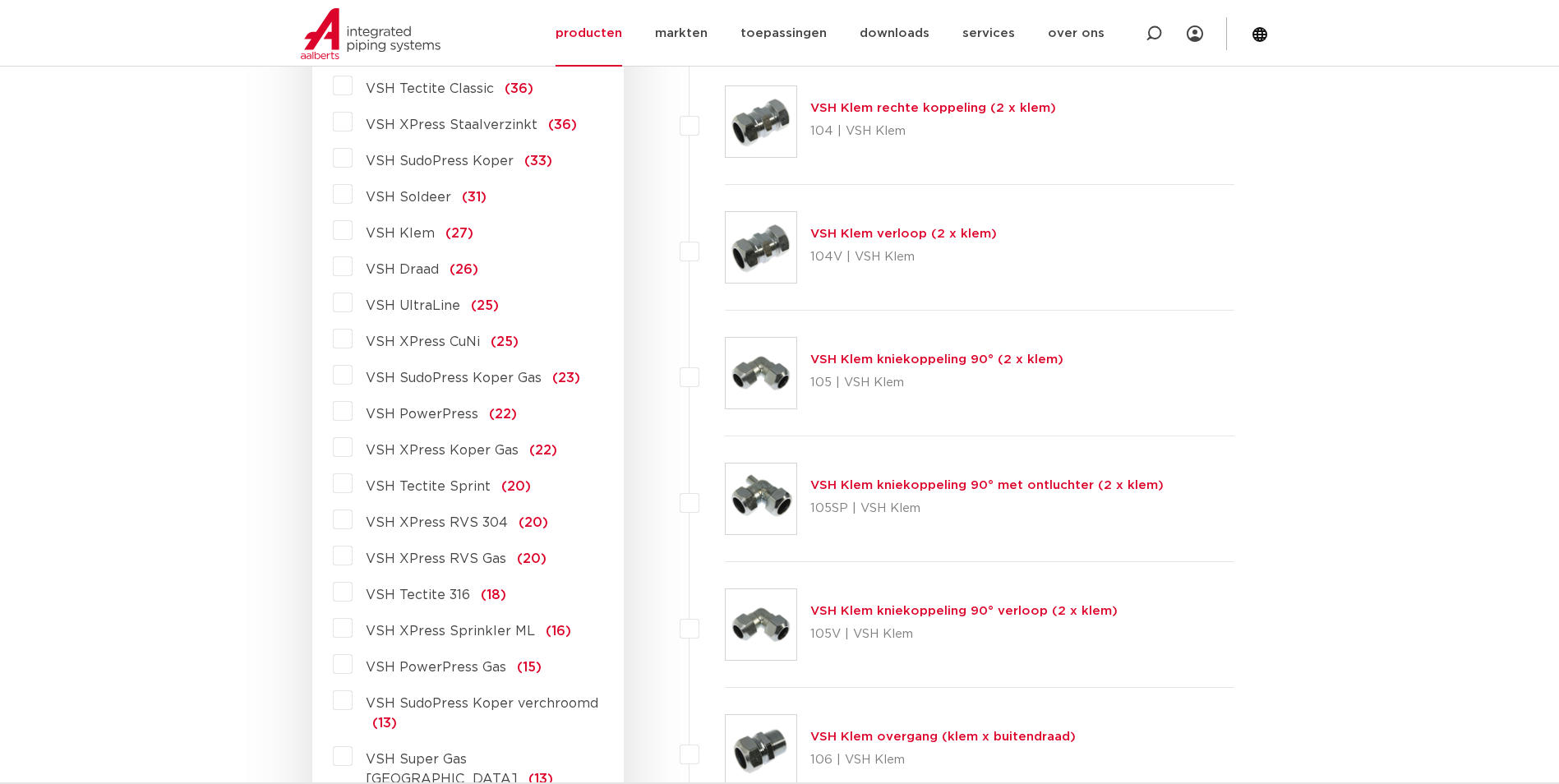
click at [460, 486] on span "VSH Tectite Sprint" at bounding box center [428, 486] width 125 height 13
click at [0, 0] on input "VSH Tectite Sprint (20)" at bounding box center [0, 0] width 0 height 0
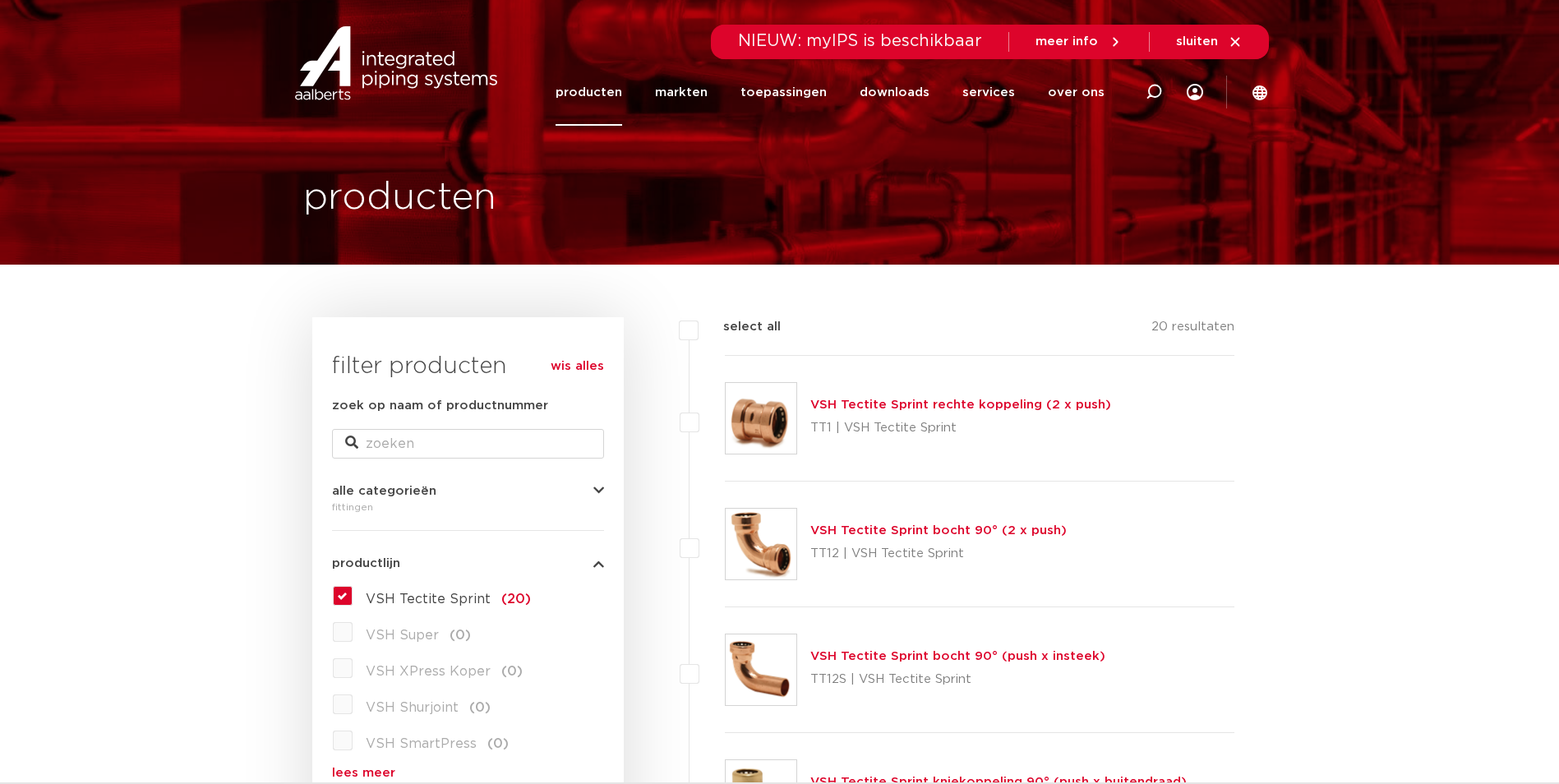
click at [866, 414] on div "VSH Tectite Sprint rechte koppeling (2 x push) TT1 | VSH Tectite Sprint" at bounding box center [960, 419] width 301 height 46
click at [869, 410] on link "VSH Tectite Sprint rechte koppeling (2 x push)" at bounding box center [960, 404] width 301 height 12
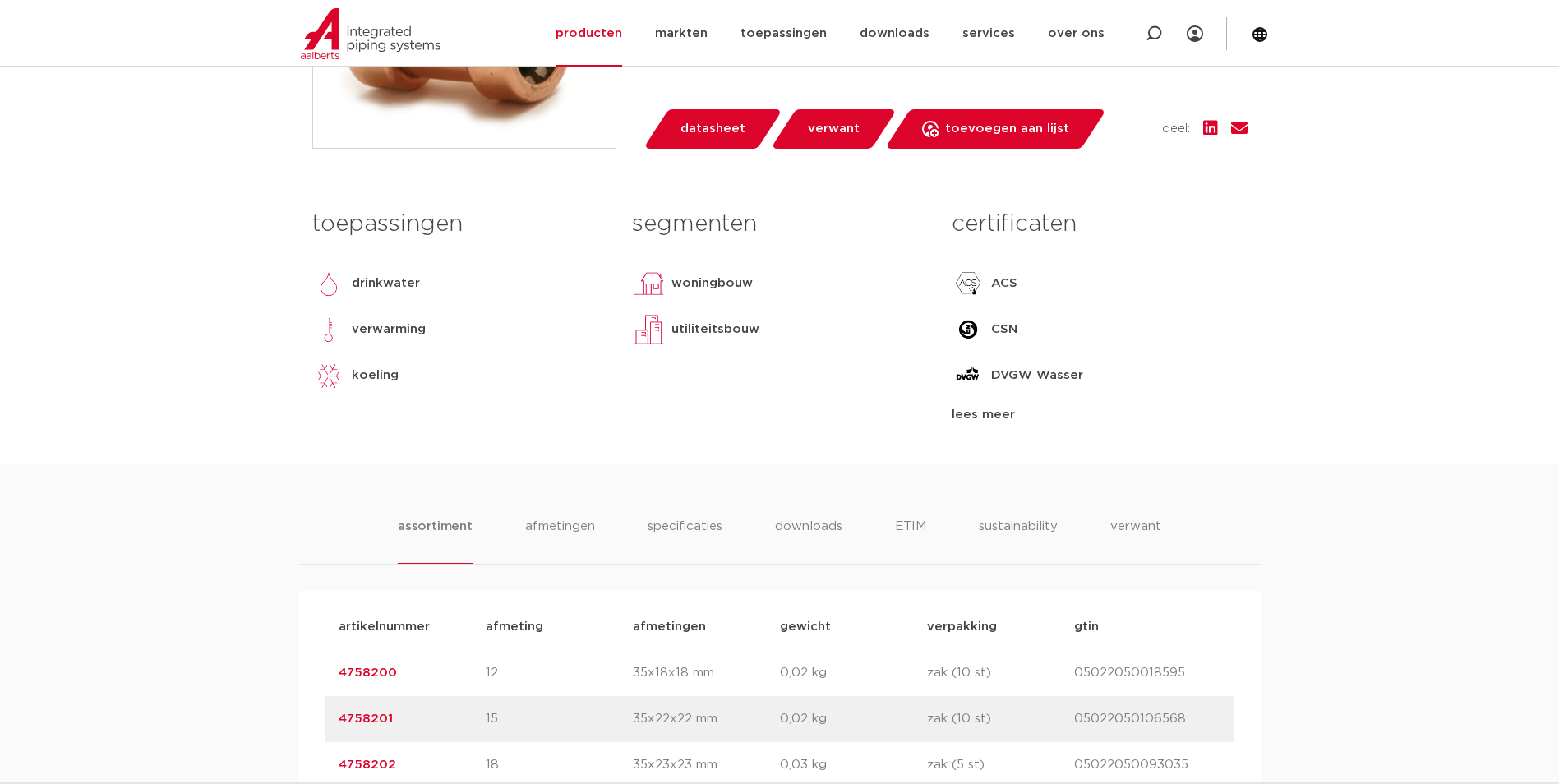
scroll to position [82, 0]
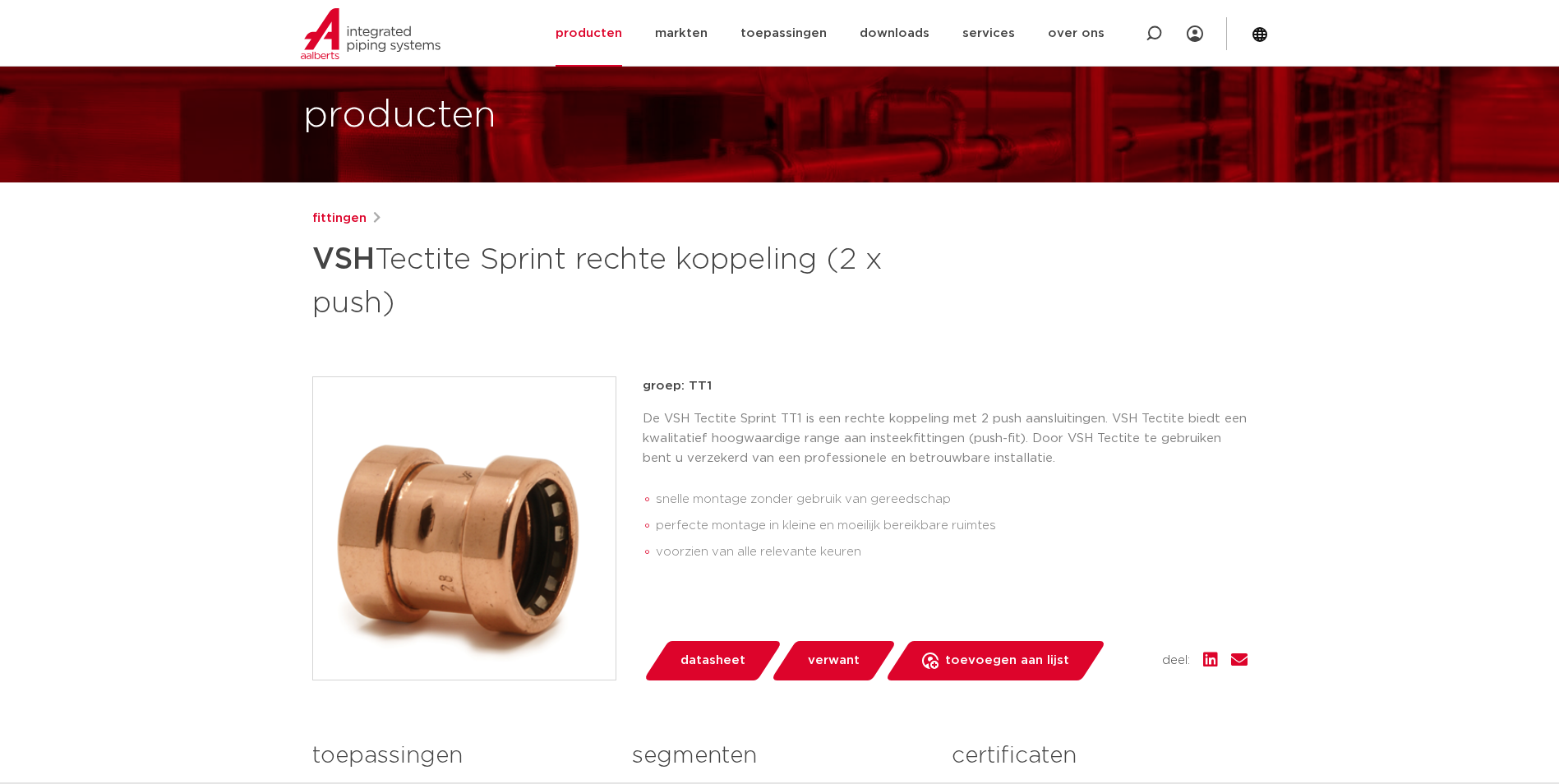
drag, startPoint x: 719, startPoint y: 379, endPoint x: 686, endPoint y: 380, distance: 33.0
click at [686, 380] on p "groep: TT1" at bounding box center [945, 386] width 605 height 20
copy p "TT1"
click at [1009, 290] on div "fittingen VSH Tectite Sprint rechte koppeling (2 x push)" at bounding box center [780, 266] width 936 height 115
click at [712, 387] on p "groep: TT1" at bounding box center [945, 386] width 605 height 20
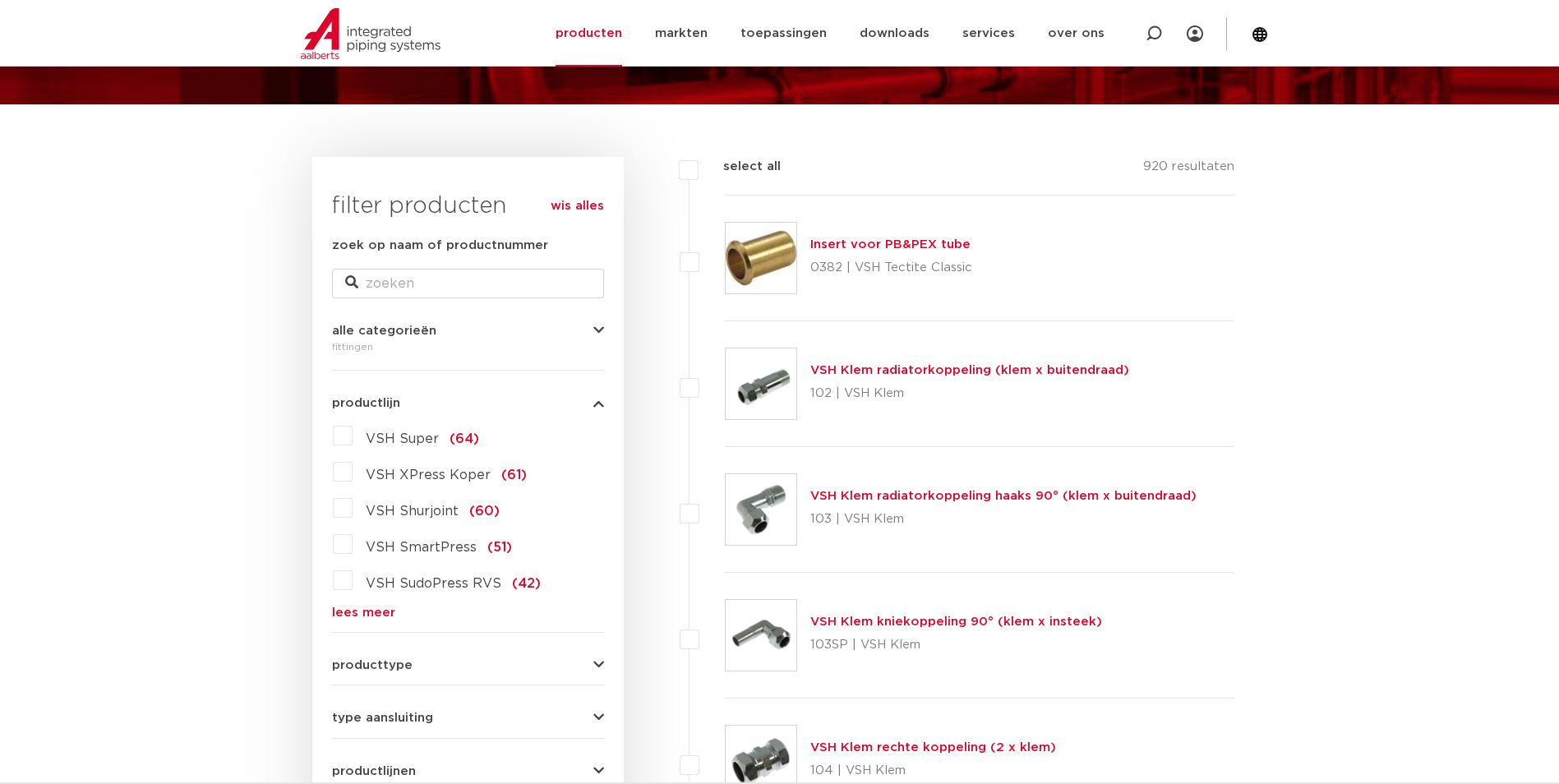
scroll to position [329, 0]
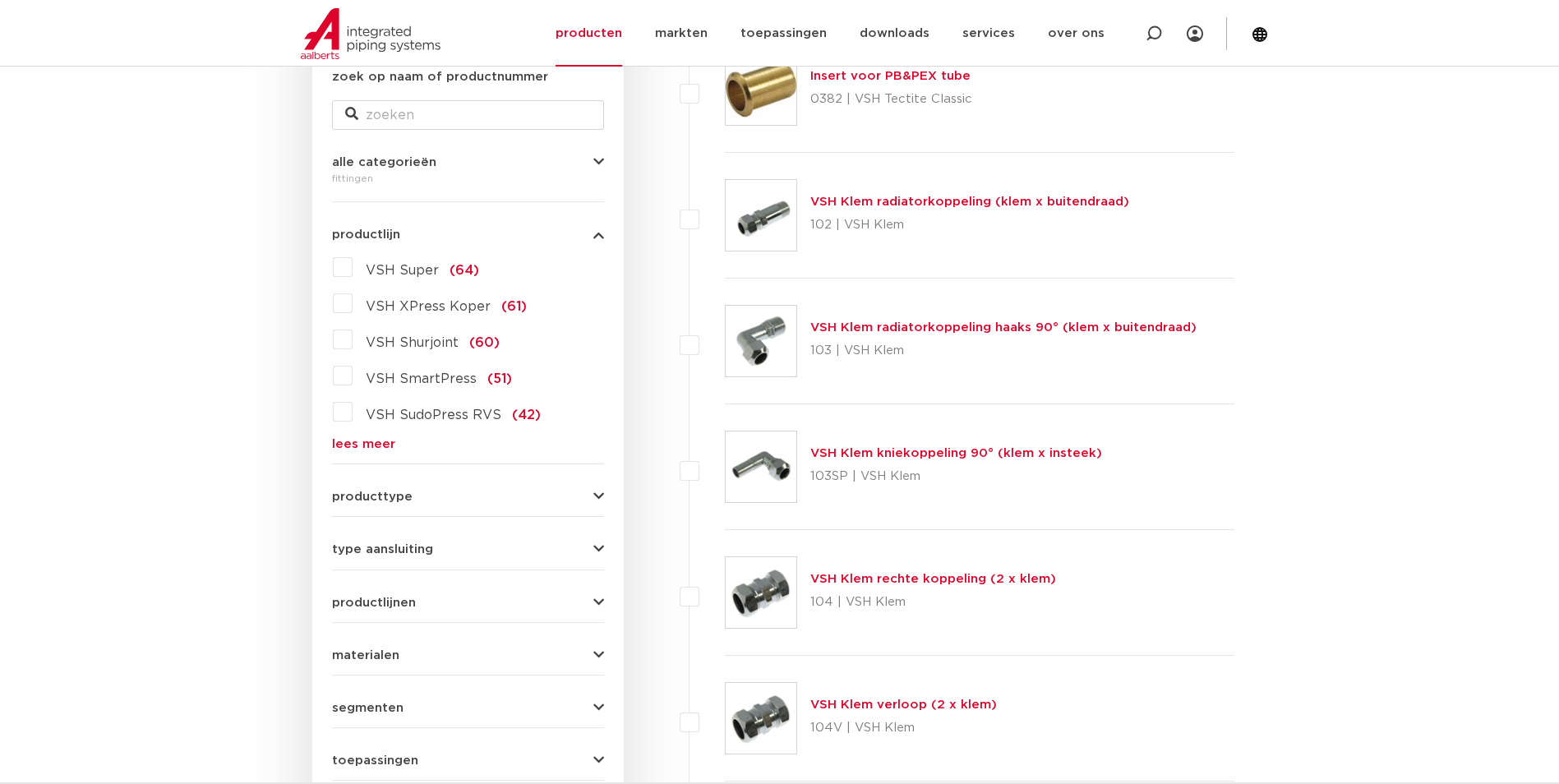
click at [374, 453] on form "zoek op naam of productnummer alle categorieën fittingen fittingen afsluiters b…" at bounding box center [468, 450] width 272 height 765
click at [374, 447] on link "lees meer" at bounding box center [468, 444] width 272 height 12
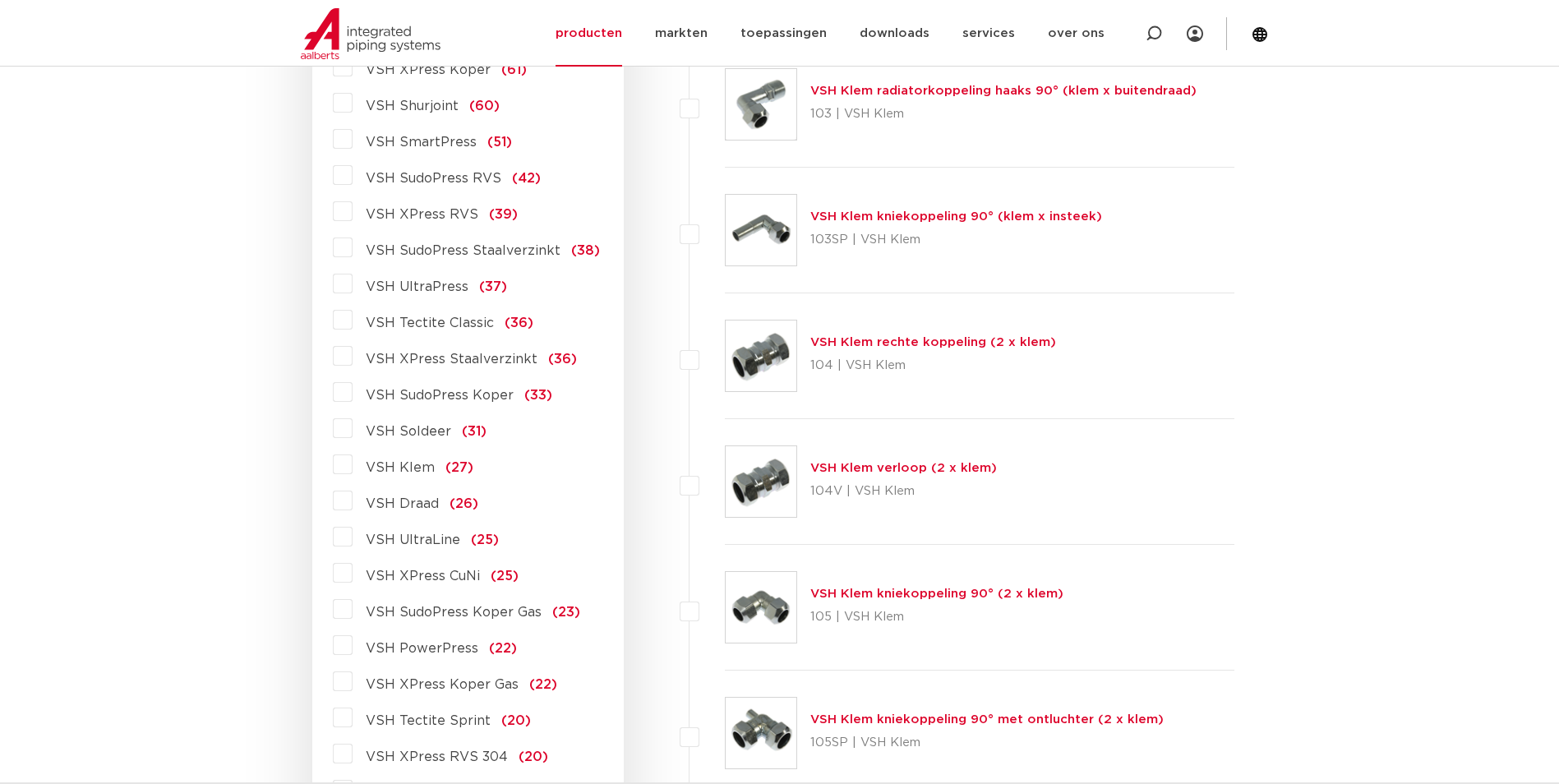
scroll to position [575, 0]
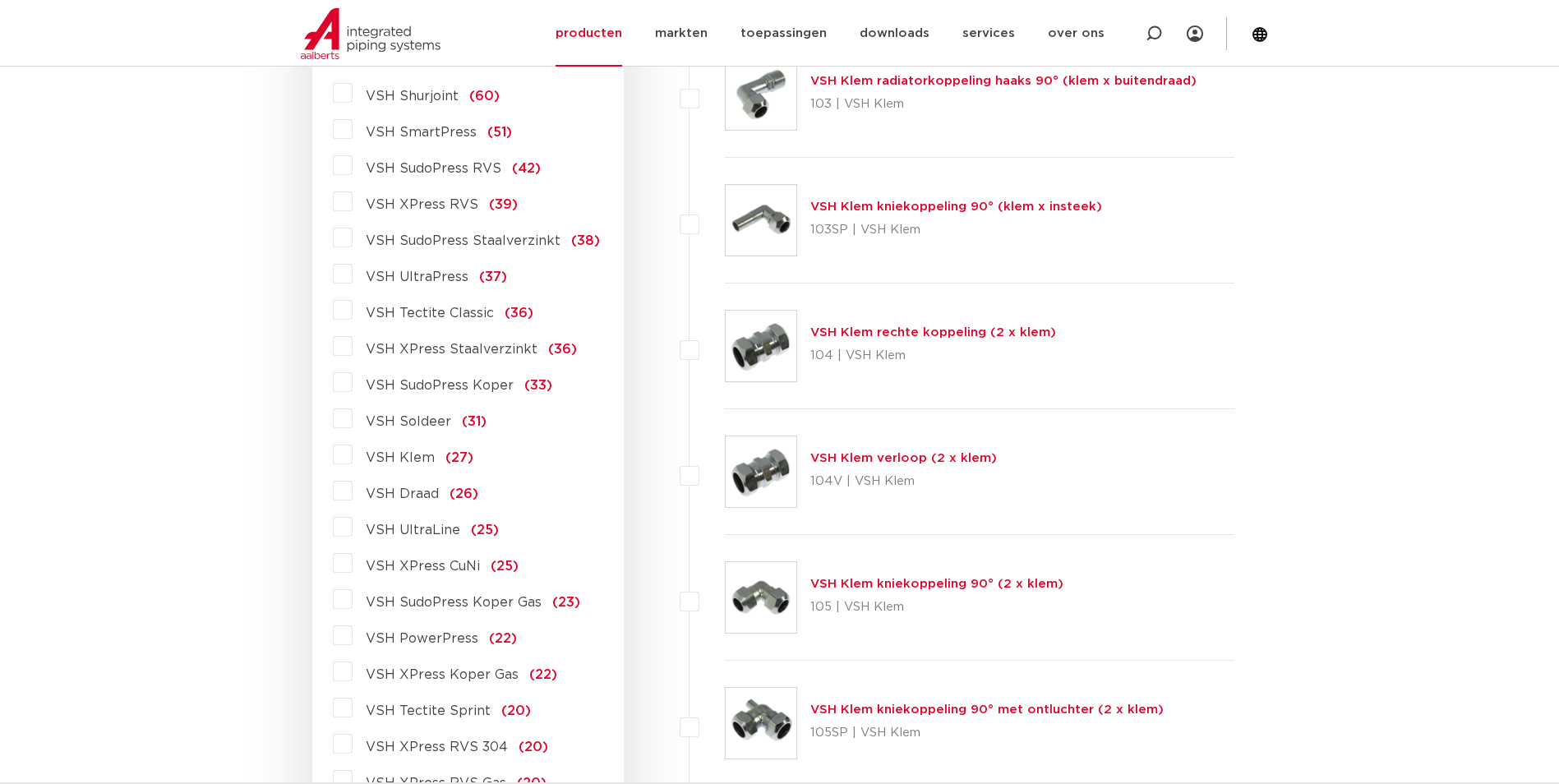
click at [440, 308] on span "VSH Tectite Classic" at bounding box center [430, 313] width 128 height 13
click at [0, 0] on input "VSH Tectite Classic (36)" at bounding box center [0, 0] width 0 height 0
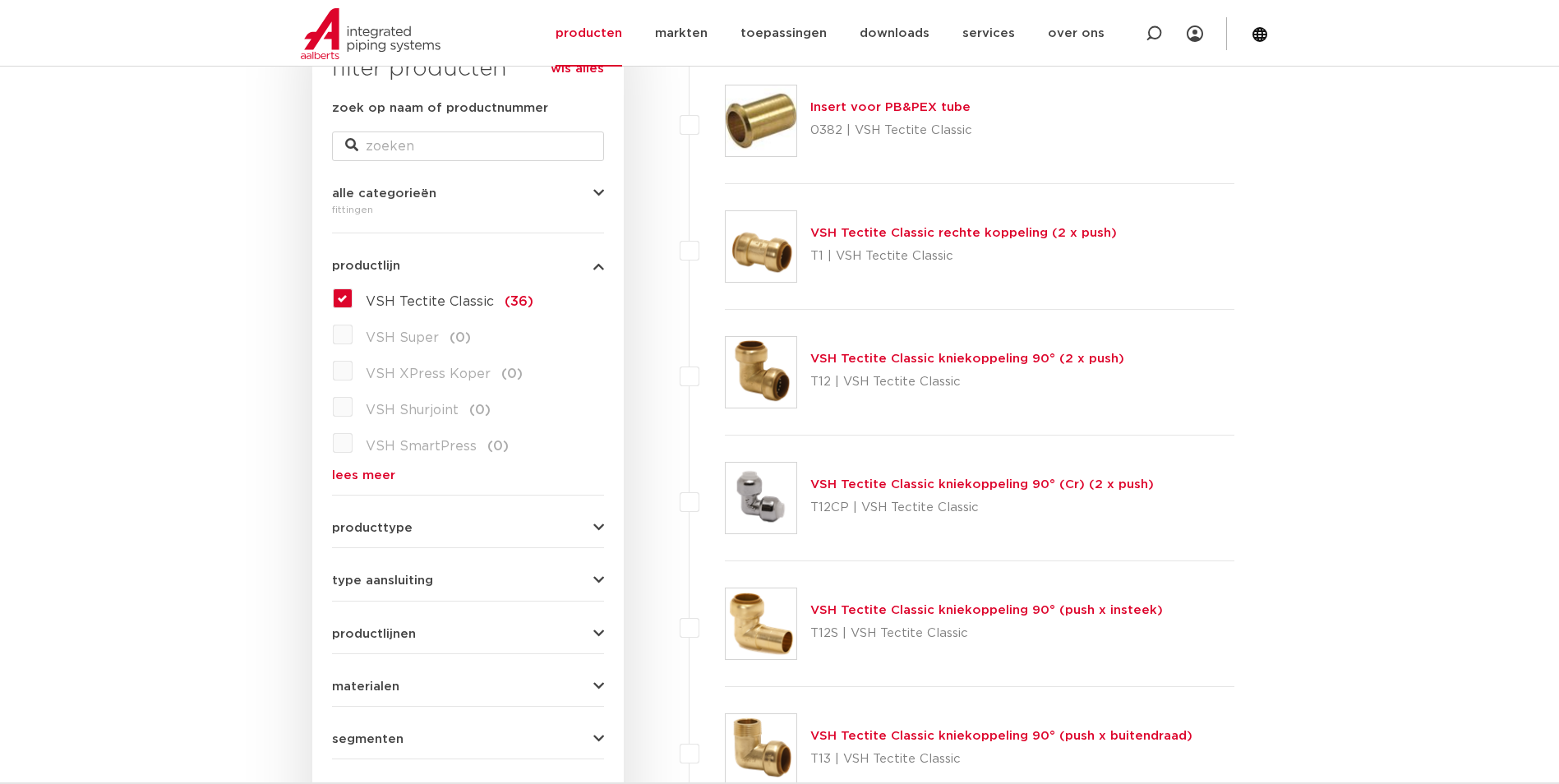
scroll to position [82, 0]
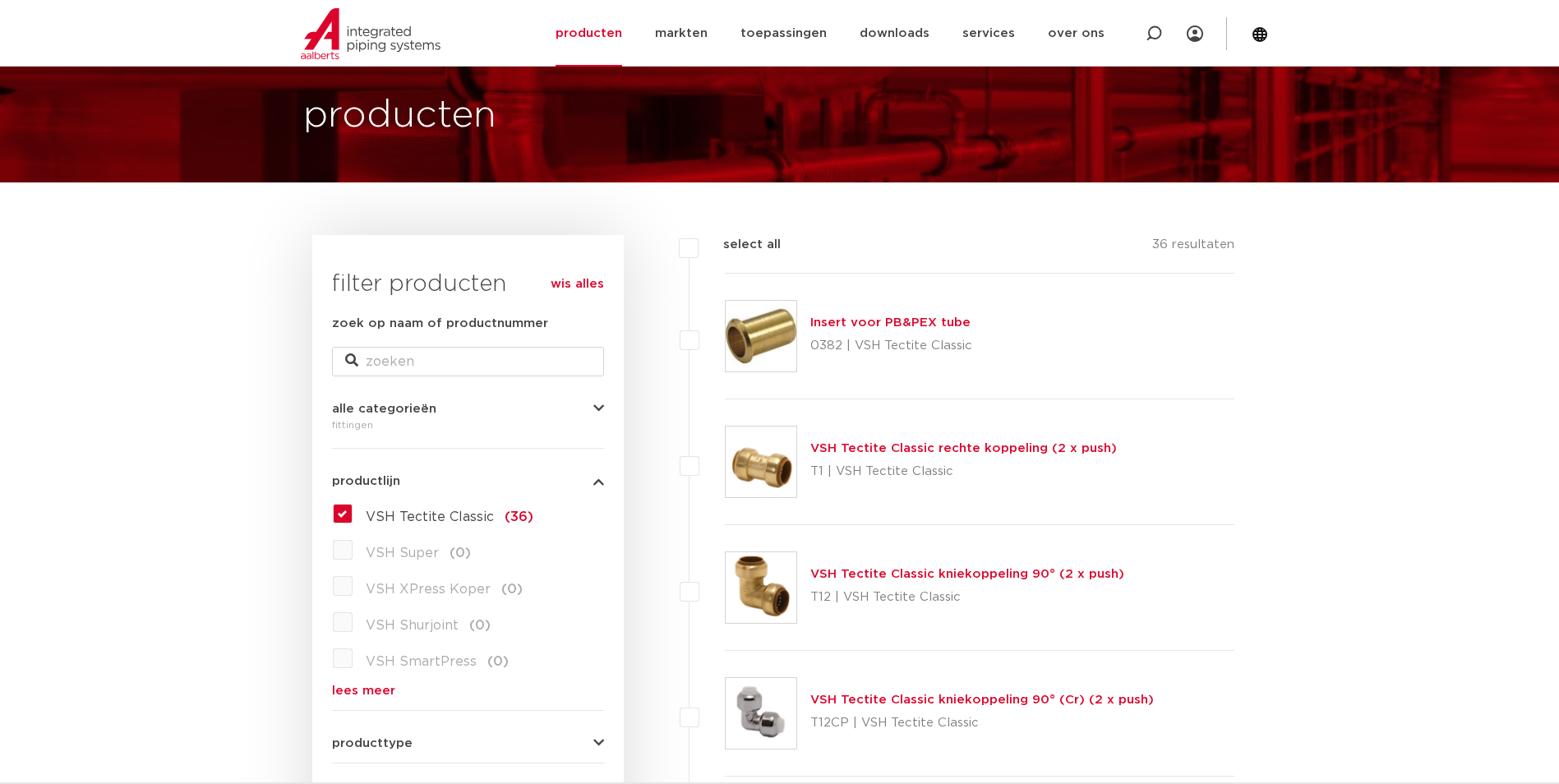
click at [868, 444] on link "VSH Tectite Classic rechte koppeling (2 x push)" at bounding box center [963, 448] width 307 height 12
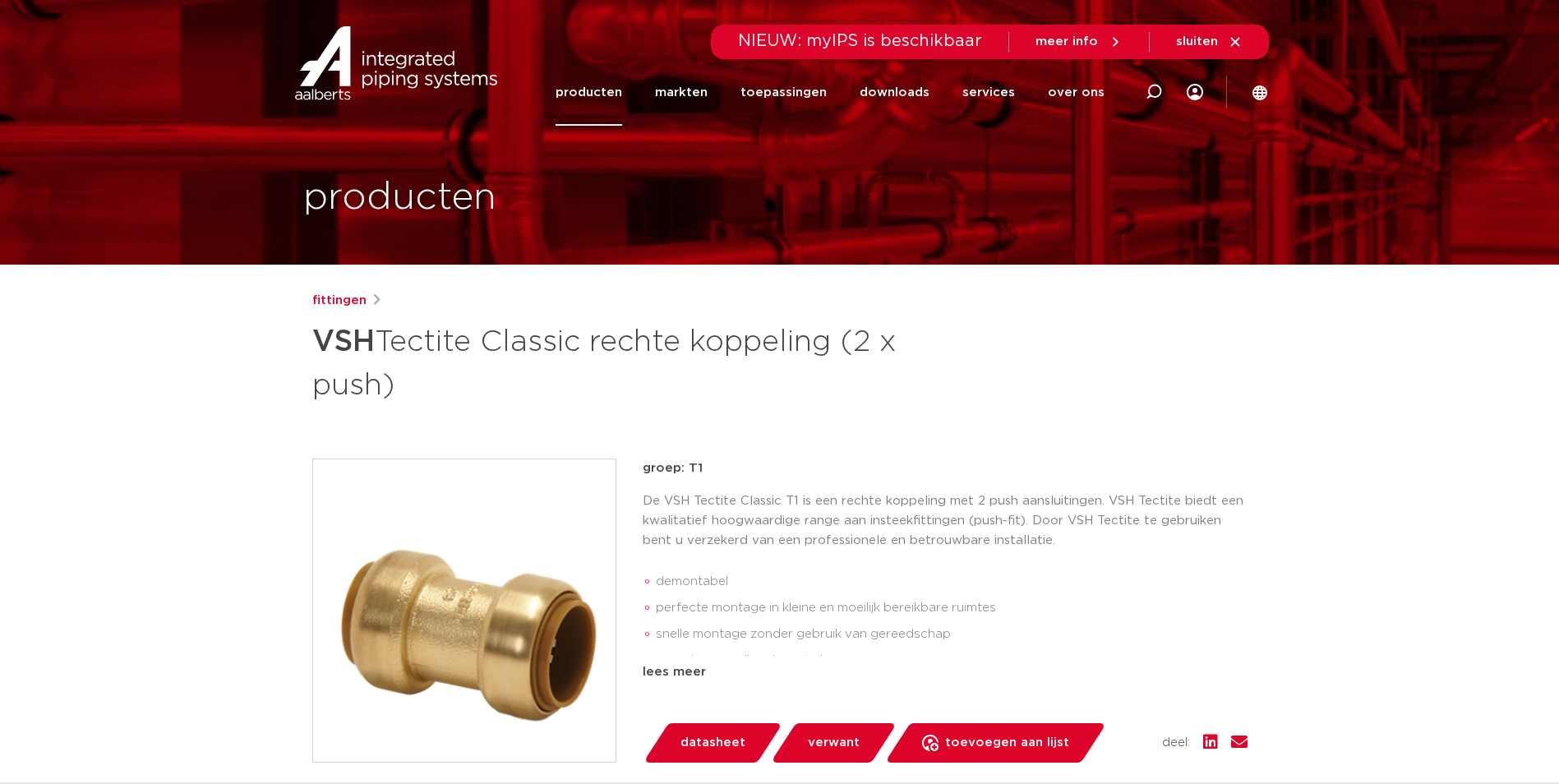
click at [693, 472] on p "groep: T1" at bounding box center [945, 468] width 605 height 20
drag, startPoint x: 699, startPoint y: 466, endPoint x: 688, endPoint y: 468, distance: 11.2
click at [688, 468] on p "groep: T1" at bounding box center [945, 468] width 605 height 20
copy p "T1"
click at [425, 521] on img at bounding box center [464, 611] width 302 height 302
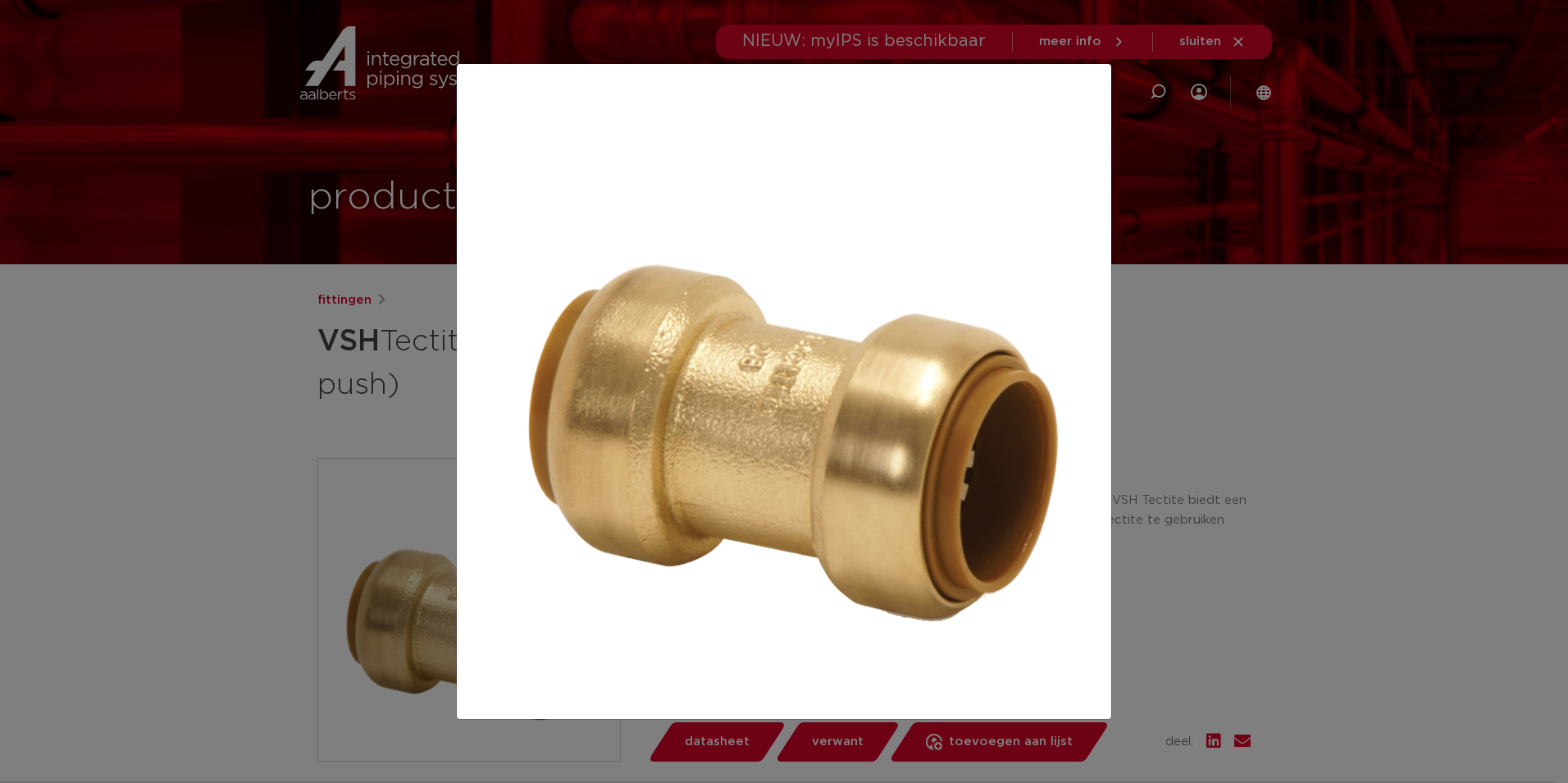
click at [1225, 249] on div at bounding box center [784, 392] width 1568 height 783
